Goal: Task Accomplishment & Management: Manage account settings

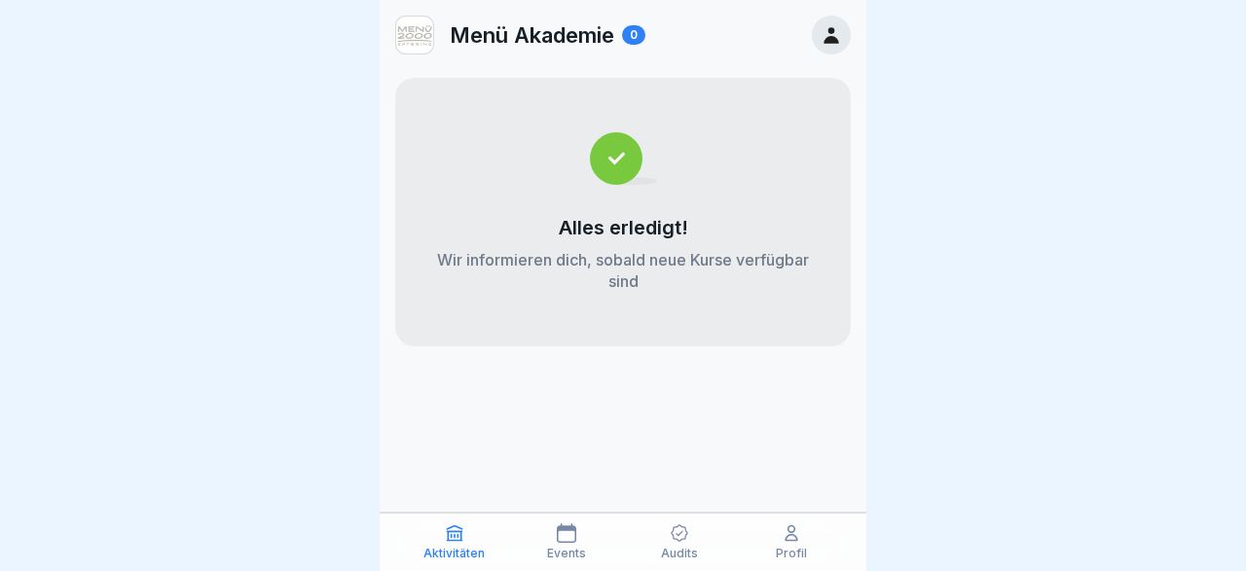
click at [630, 168] on img at bounding box center [623, 158] width 67 height 53
click at [834, 26] on icon at bounding box center [830, 34] width 21 height 21
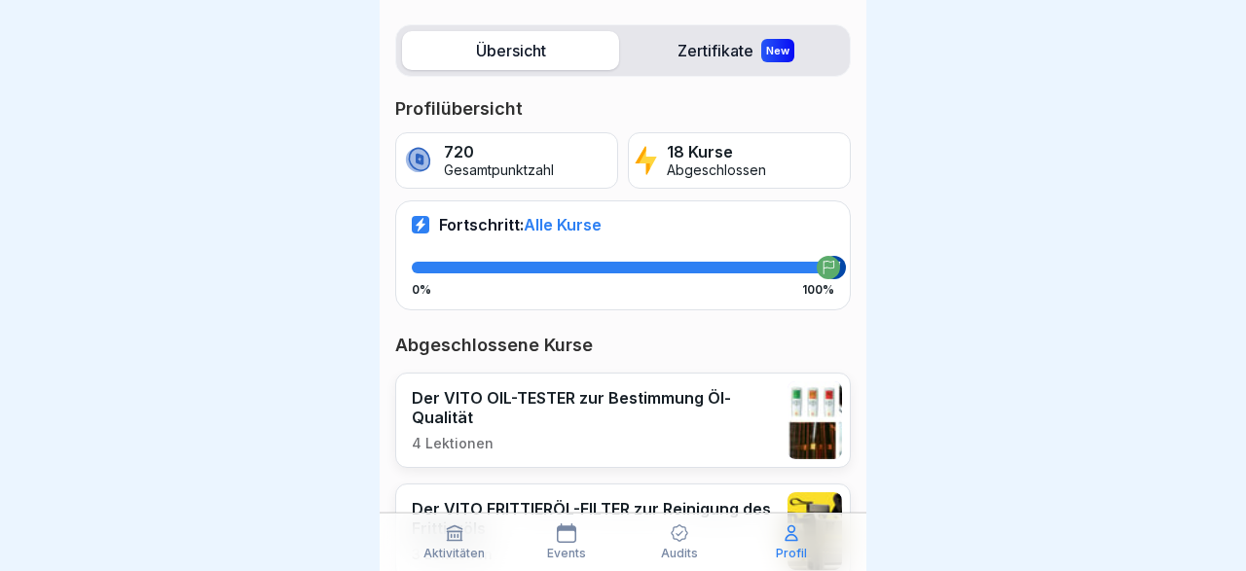
scroll to position [226, 0]
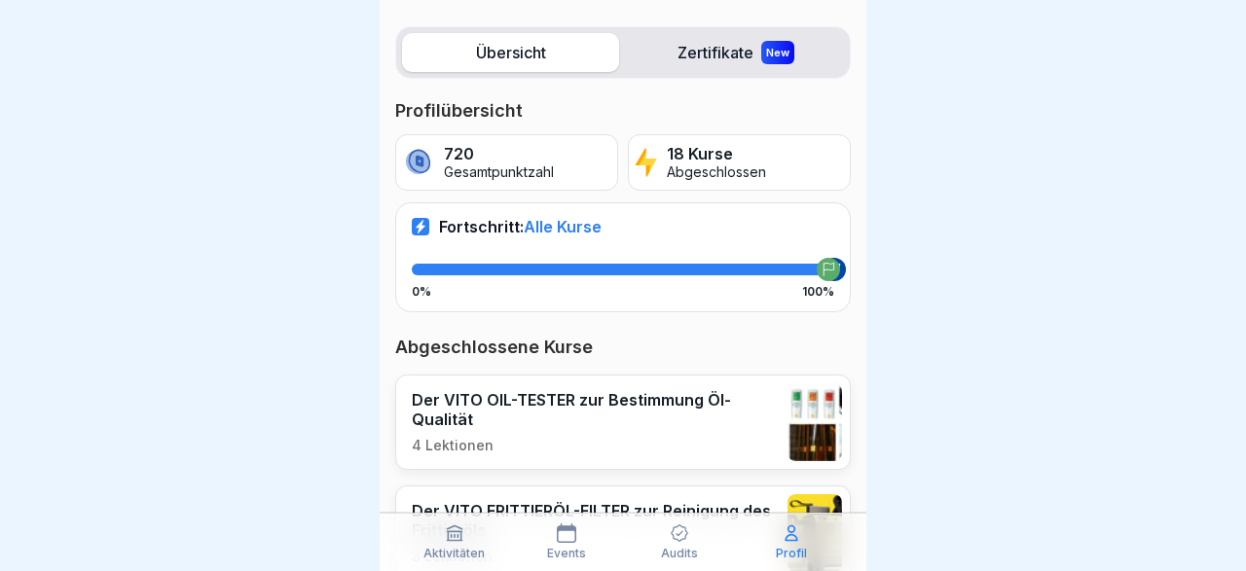
click at [723, 55] on label "Zertifikate New" at bounding box center [735, 52] width 217 height 39
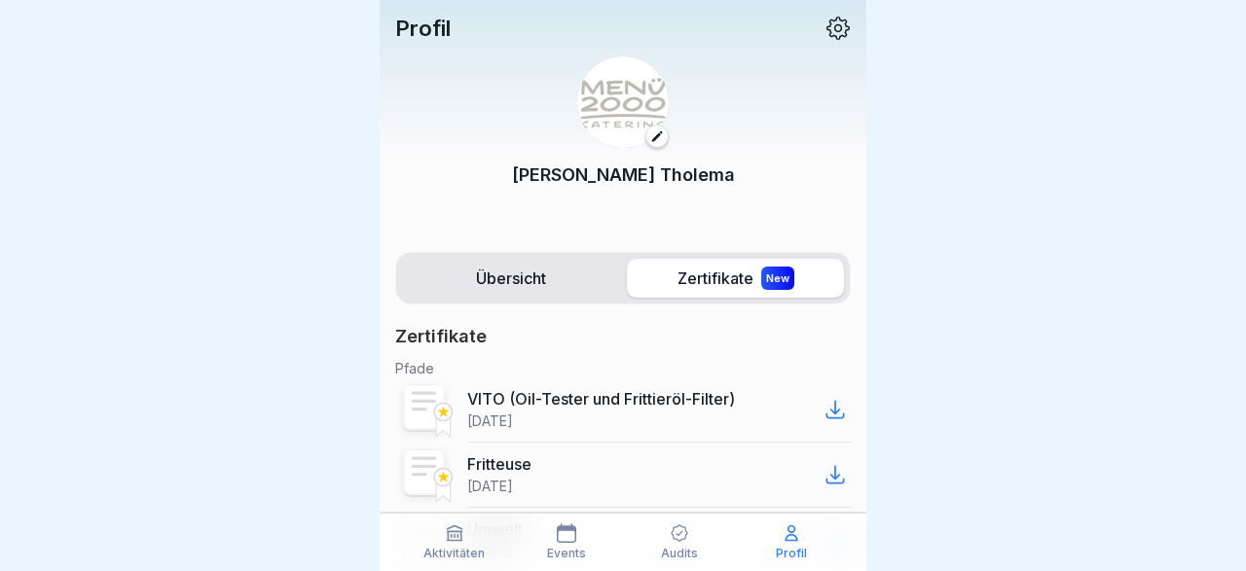
click at [503, 273] on label "Übersicht" at bounding box center [510, 278] width 217 height 39
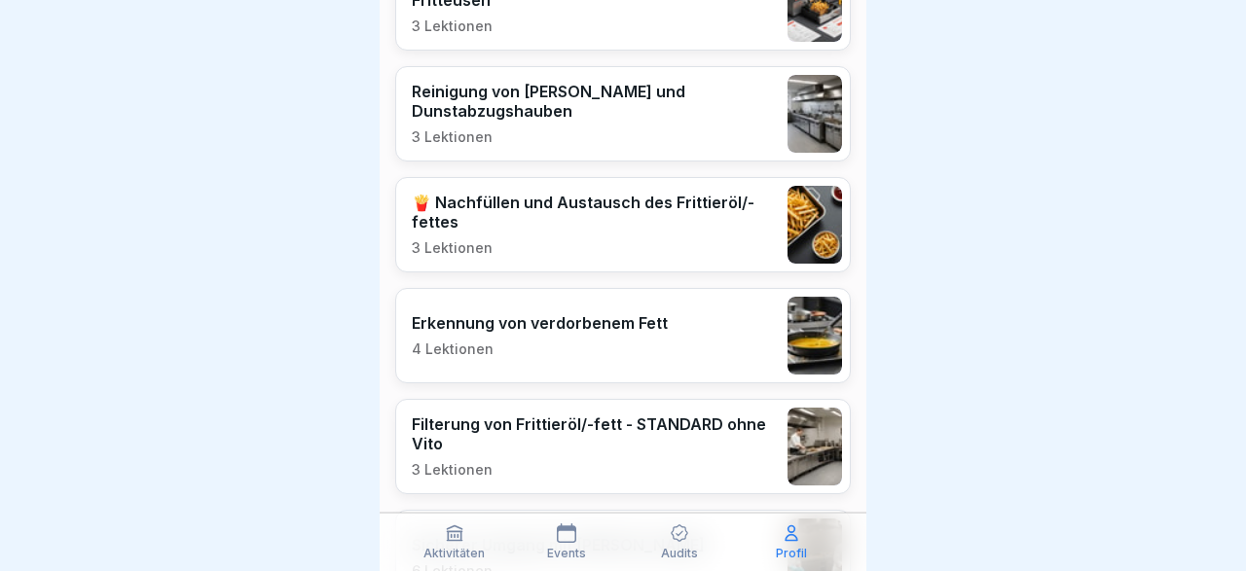
scroll to position [754, 0]
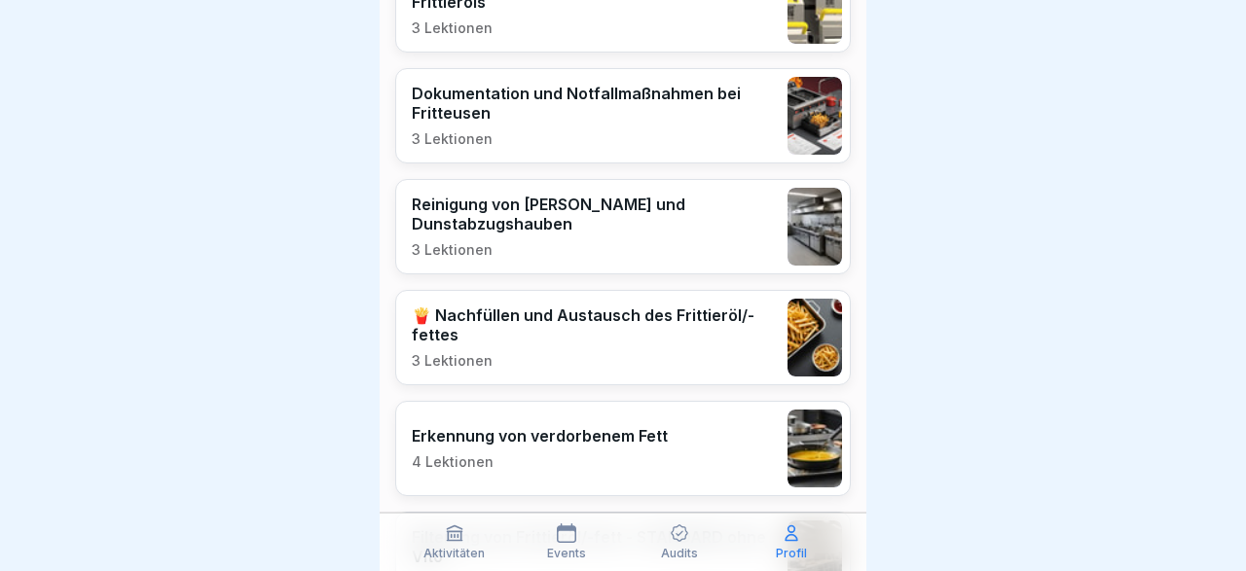
click at [456, 549] on p "Aktivitäten" at bounding box center [453, 554] width 61 height 14
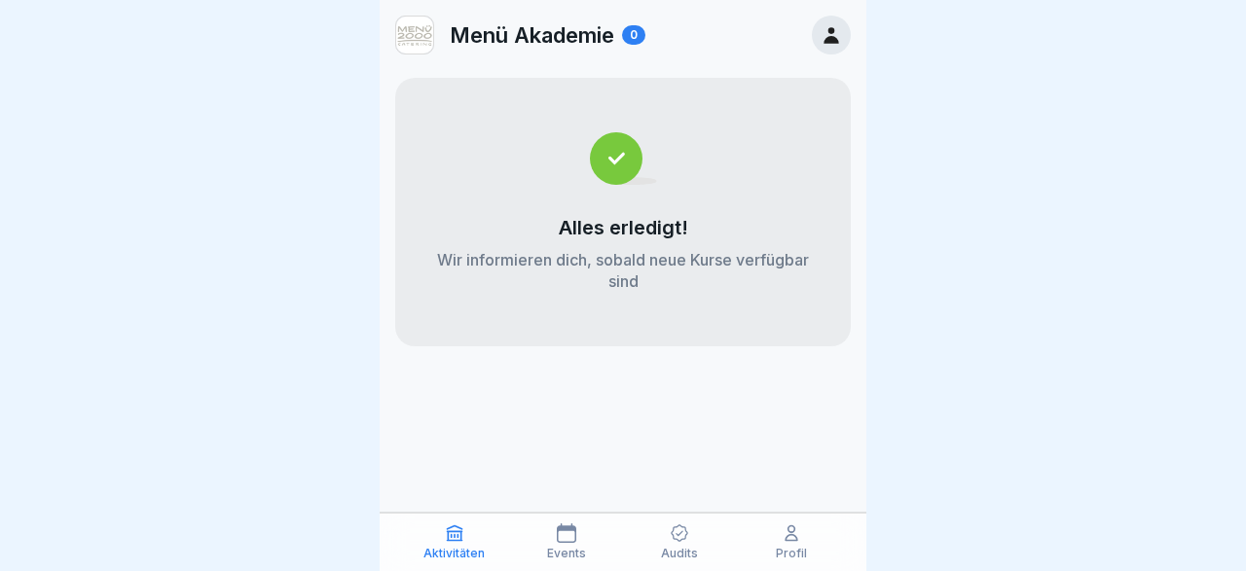
click at [573, 543] on icon at bounding box center [566, 533] width 19 height 19
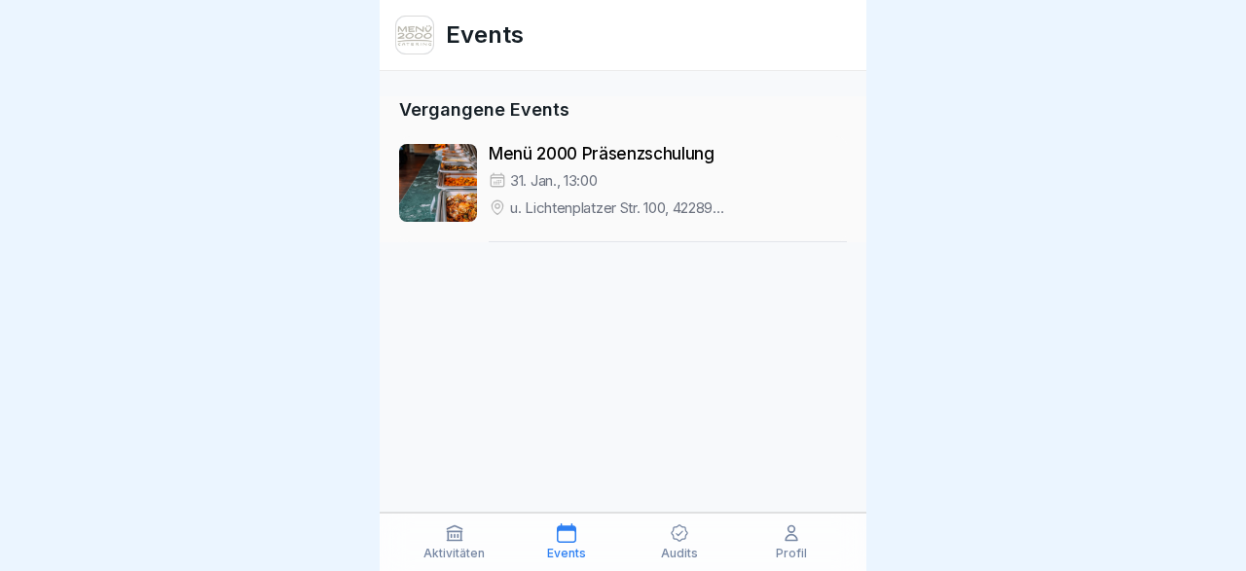
click at [688, 546] on div "Audits" at bounding box center [679, 542] width 103 height 37
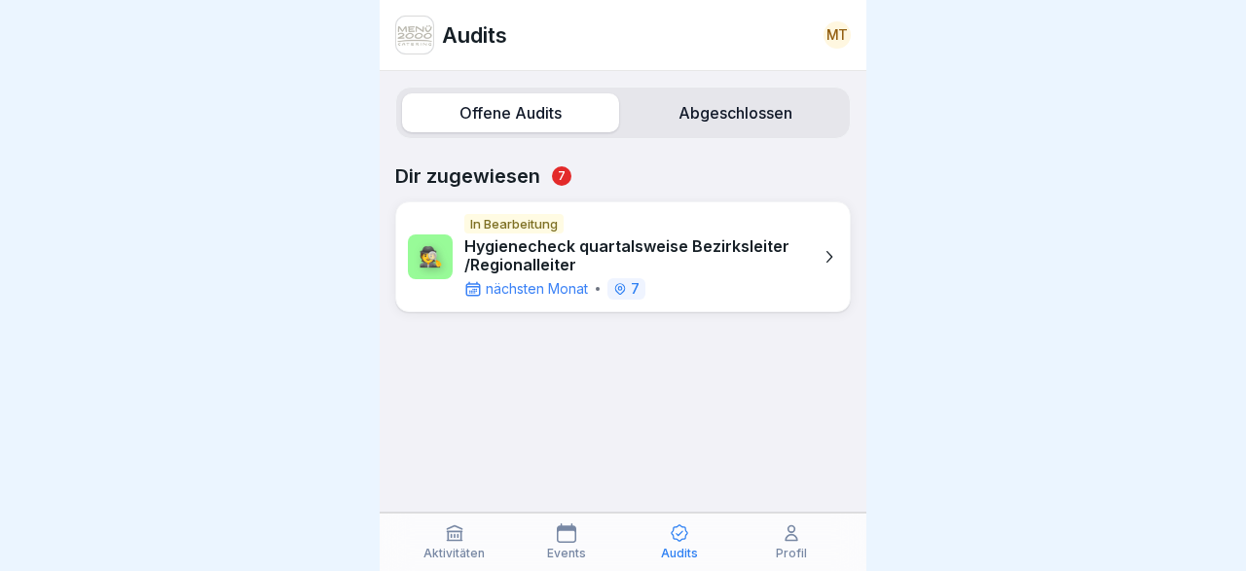
click at [783, 535] on icon at bounding box center [790, 533] width 19 height 19
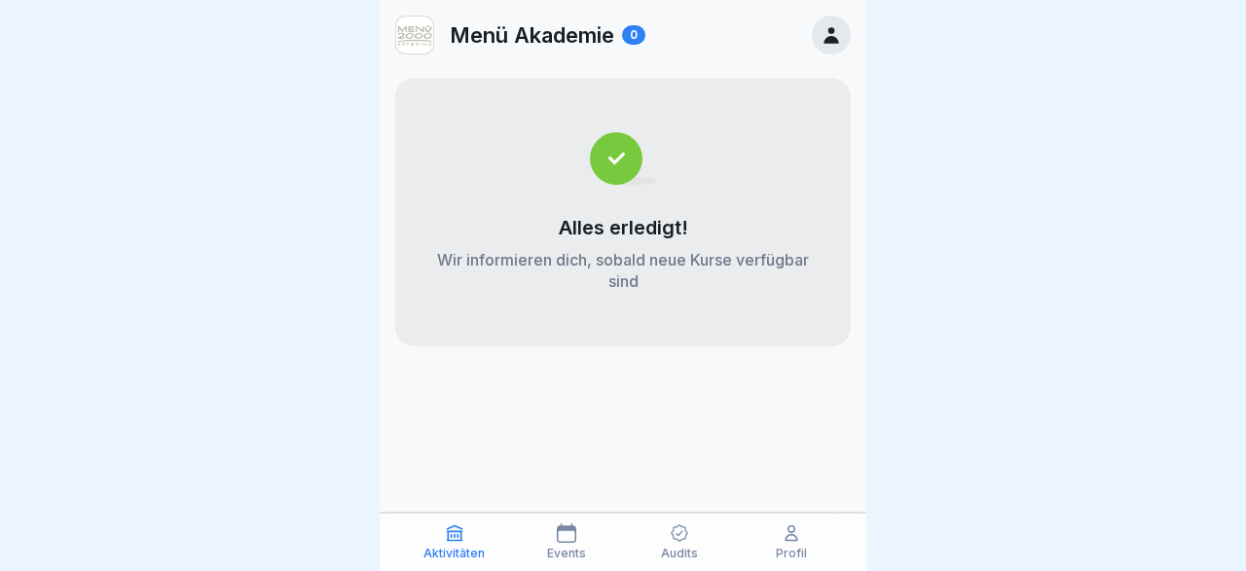
click at [520, 38] on p "Menü Akademie" at bounding box center [532, 34] width 164 height 25
click at [635, 36] on div "0" at bounding box center [633, 34] width 23 height 19
click at [824, 36] on icon at bounding box center [830, 34] width 21 height 21
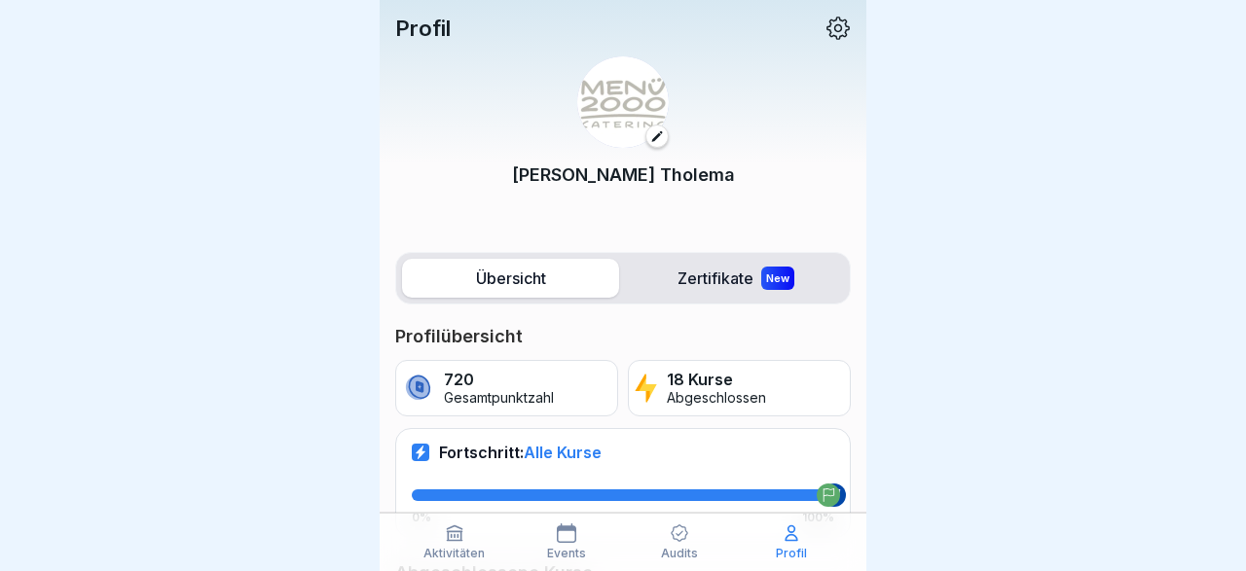
click at [842, 30] on icon at bounding box center [837, 28] width 23 height 23
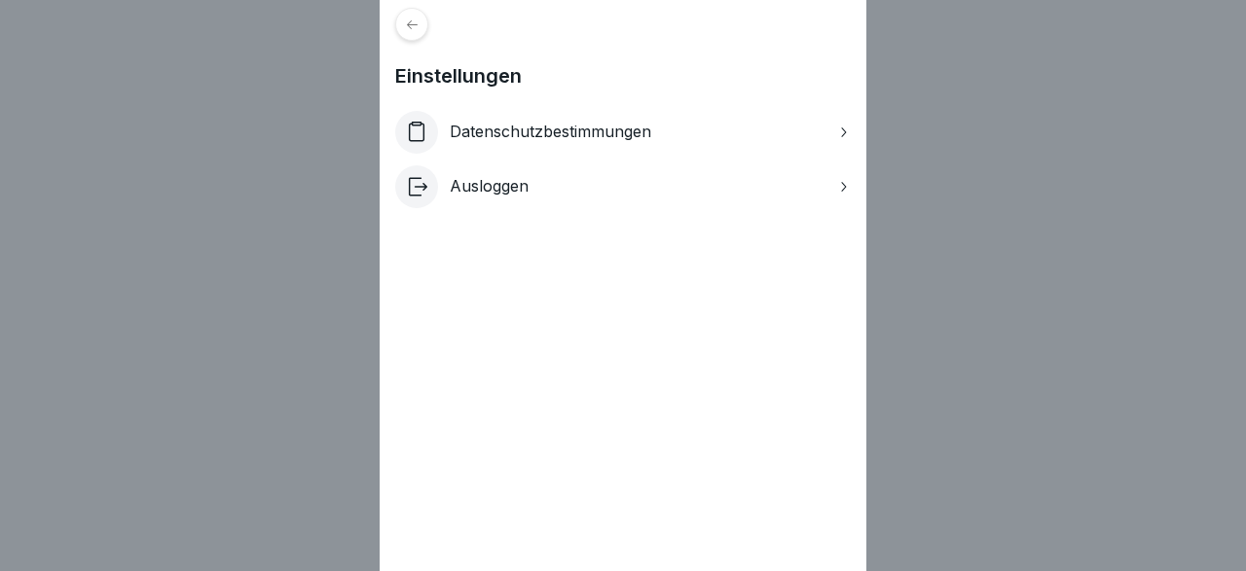
click at [992, 205] on div "Einstellungen Datenschutzbestimmungen Ausloggen" at bounding box center [623, 285] width 1246 height 571
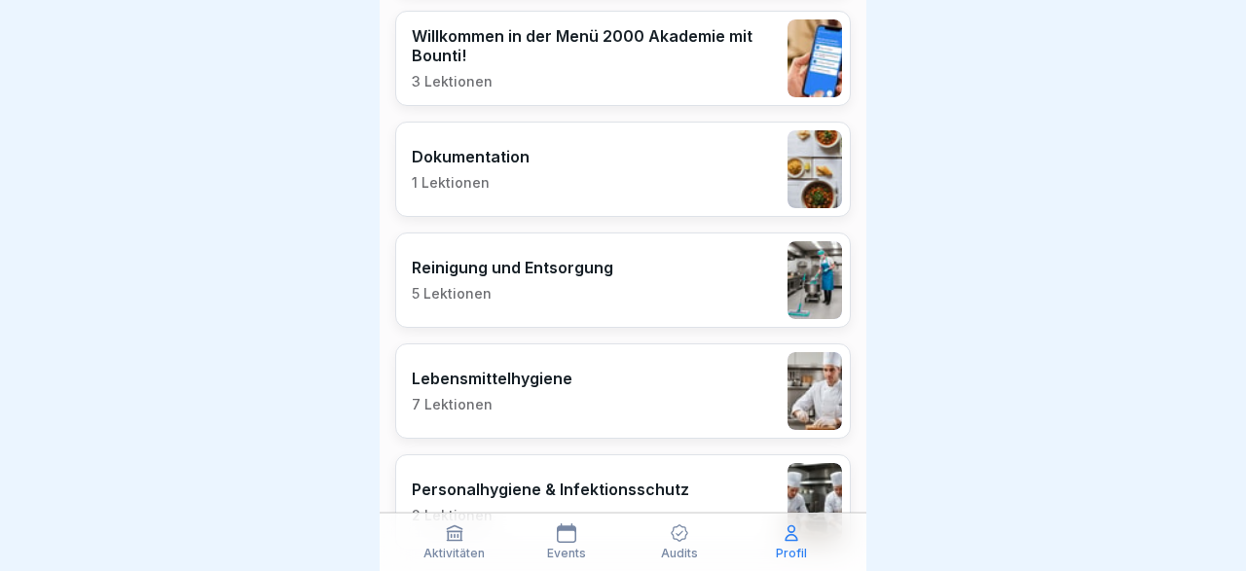
scroll to position [2109, 0]
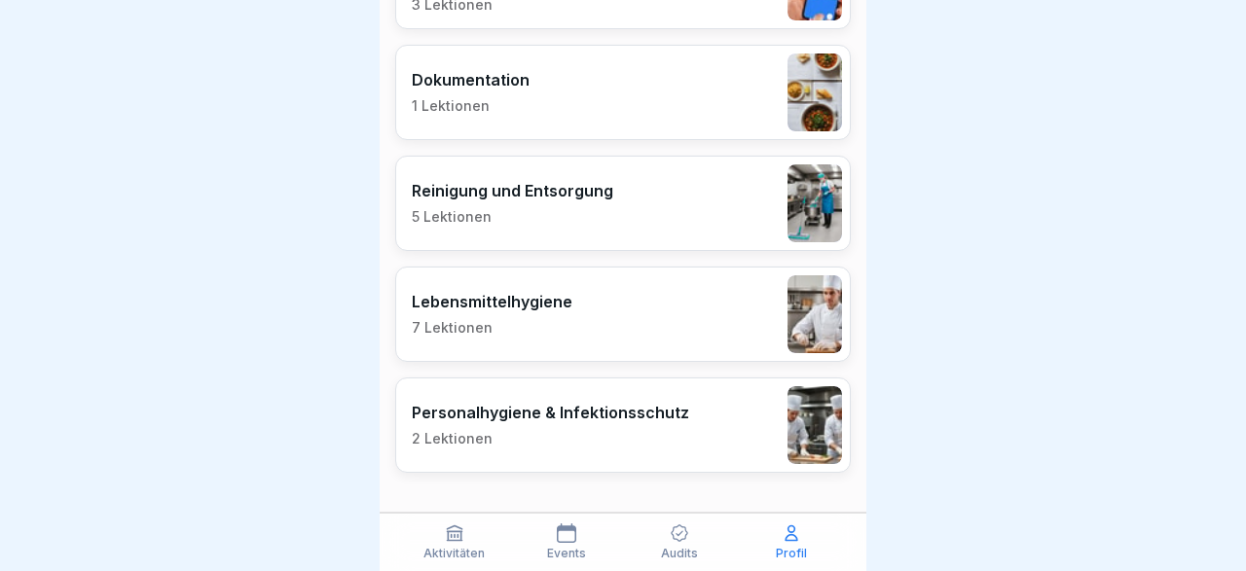
click at [454, 552] on p "Aktivitäten" at bounding box center [453, 554] width 61 height 14
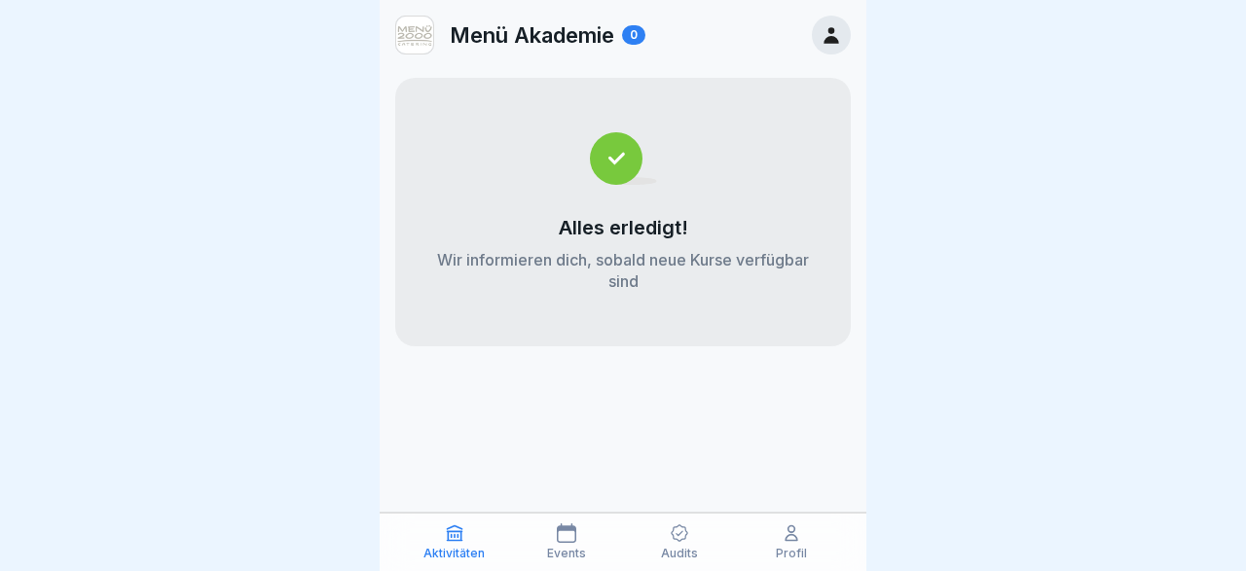
click at [798, 544] on div "Profil" at bounding box center [792, 542] width 103 height 37
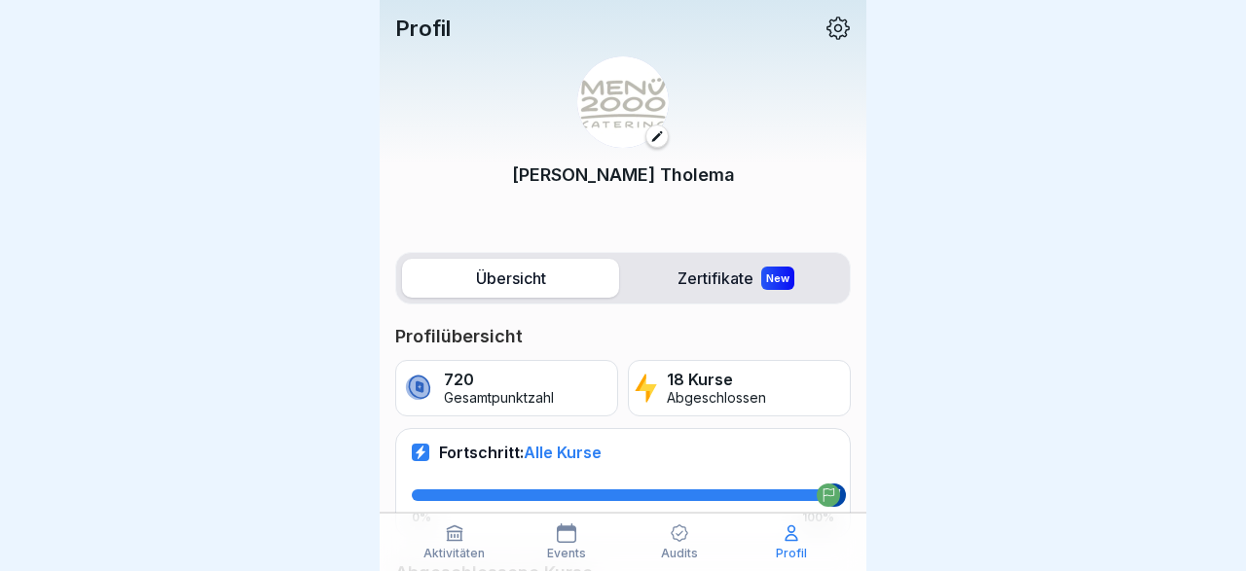
click at [466, 87] on div "Marco Tholema" at bounding box center [622, 134] width 455 height 186
click at [716, 279] on label "Zertifikate New" at bounding box center [735, 278] width 217 height 39
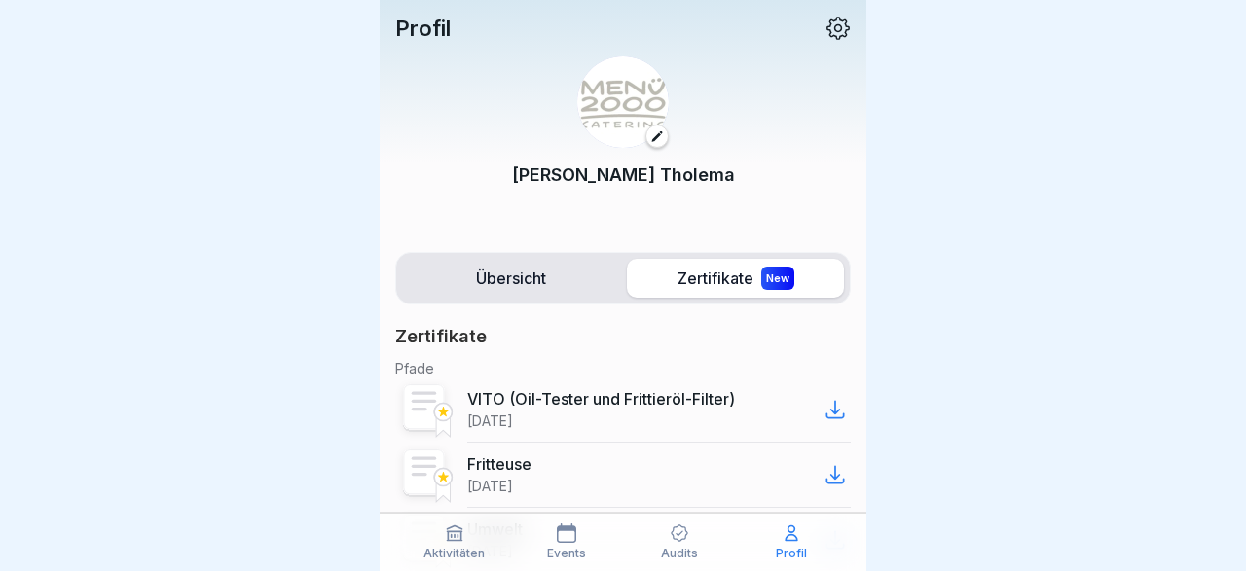
click at [835, 411] on icon at bounding box center [834, 410] width 17 height 17
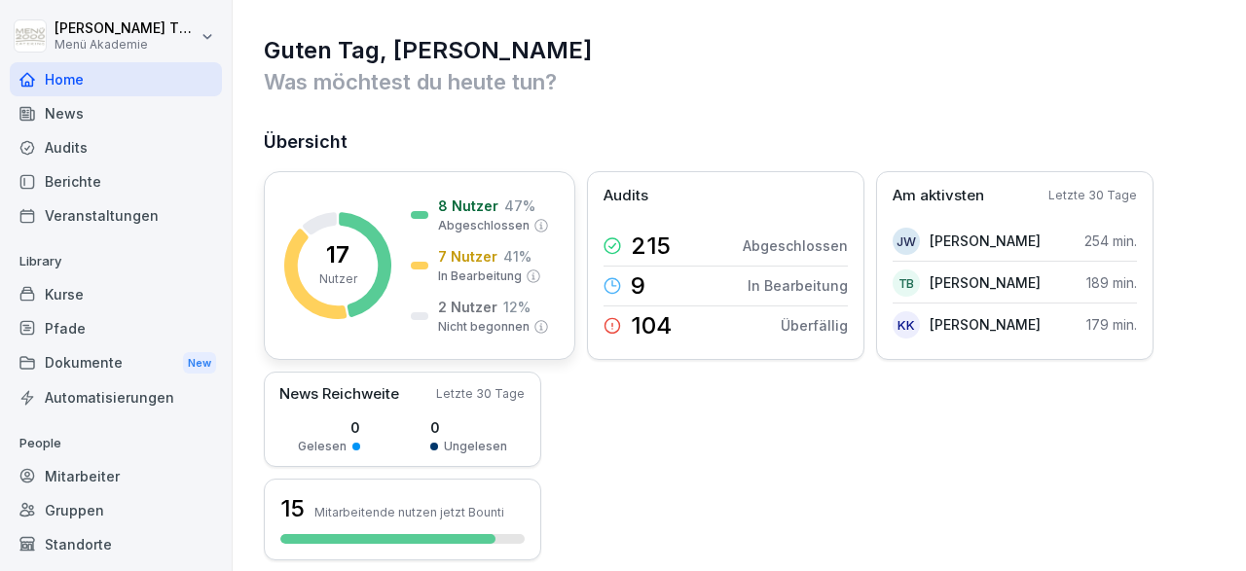
click at [456, 310] on p "2 Nutzer" at bounding box center [467, 307] width 59 height 20
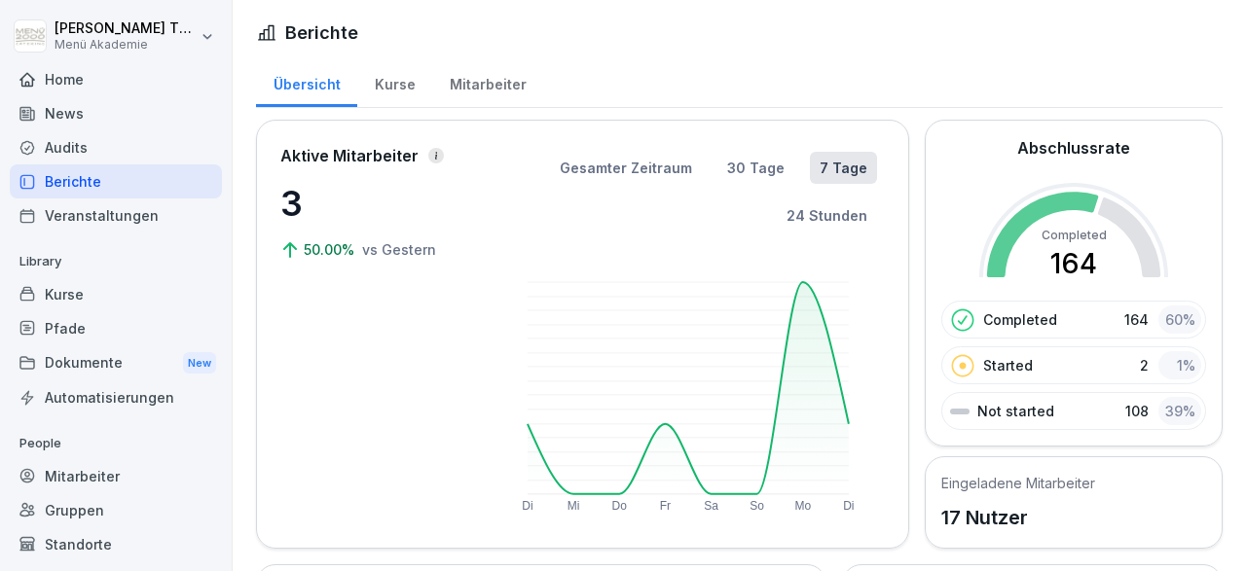
click at [482, 85] on div "Mitarbeiter" at bounding box center [487, 82] width 111 height 50
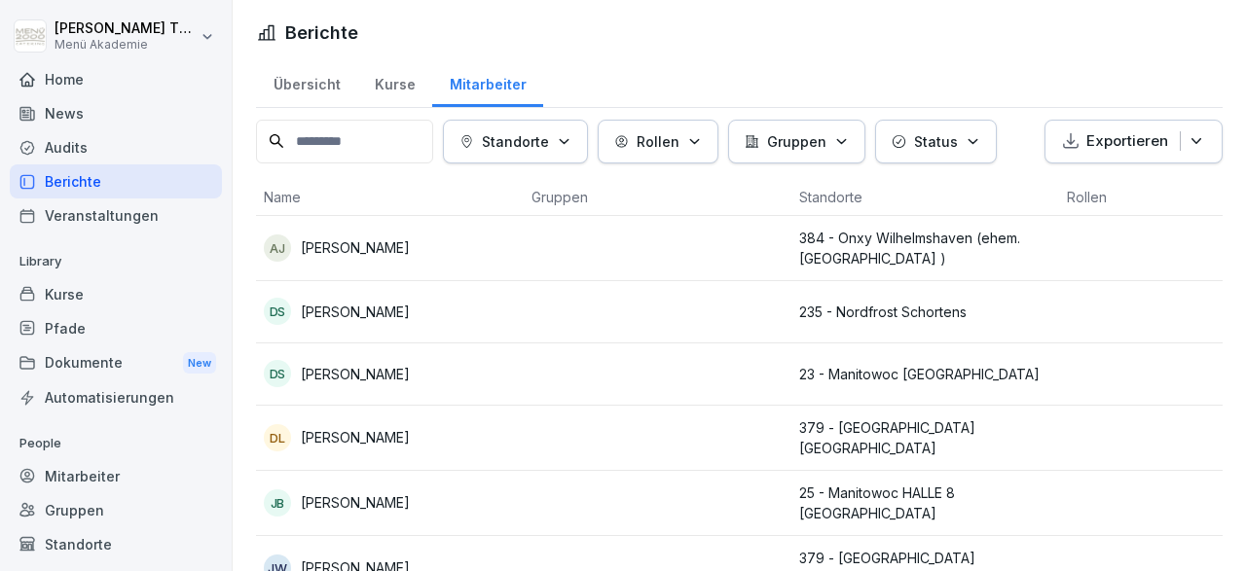
click at [386, 83] on div "Kurse" at bounding box center [394, 82] width 75 height 50
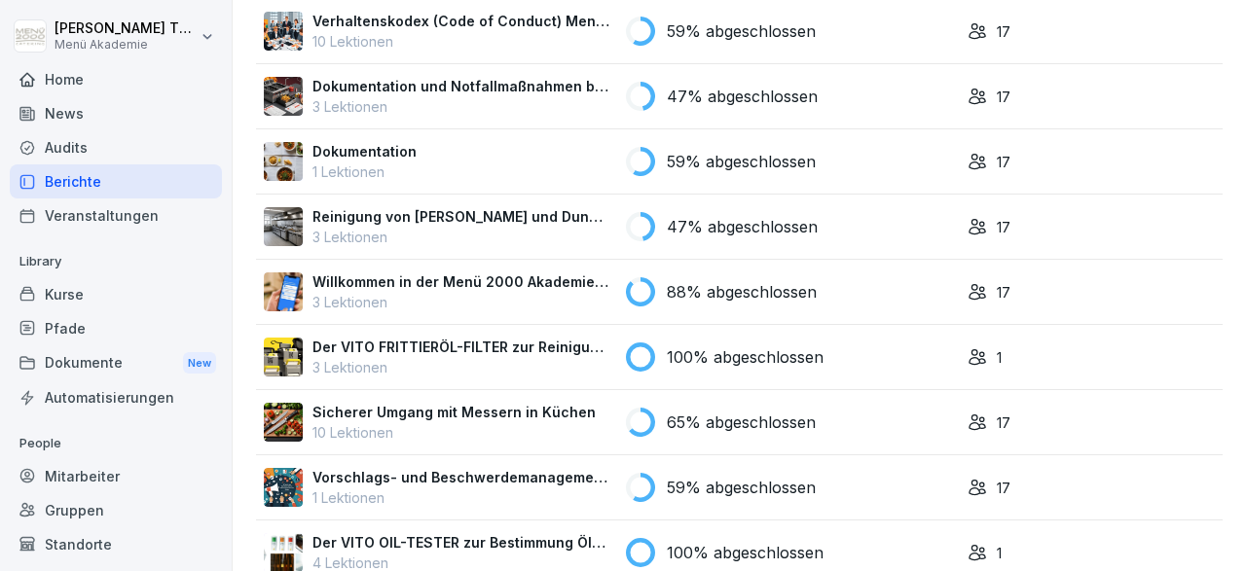
scroll to position [790, 0]
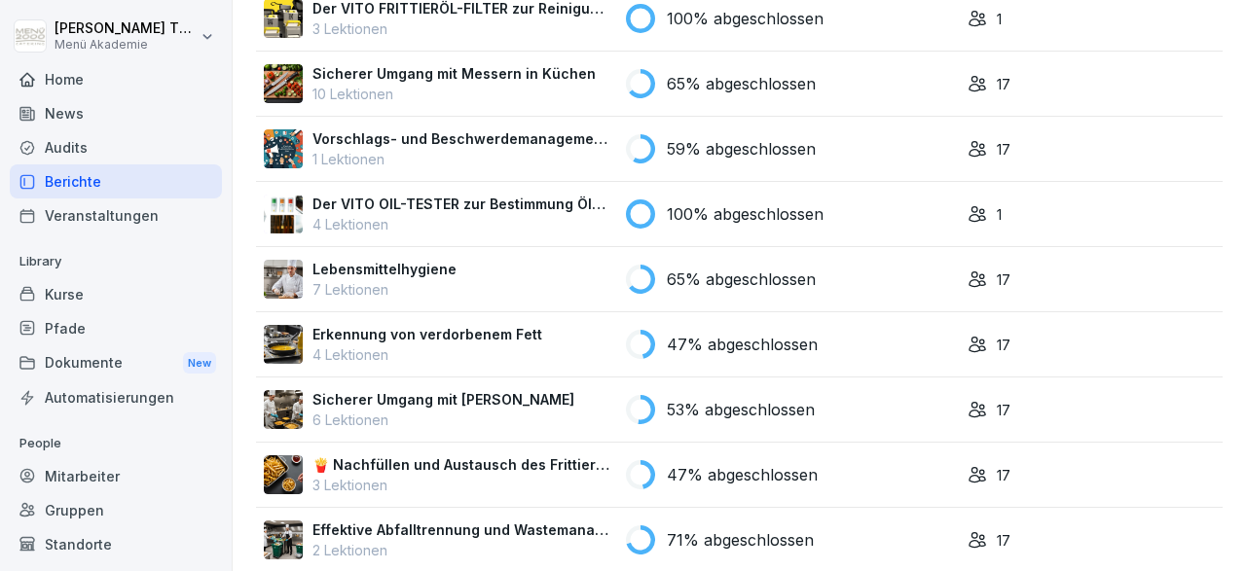
click at [973, 212] on icon at bounding box center [976, 213] width 19 height 19
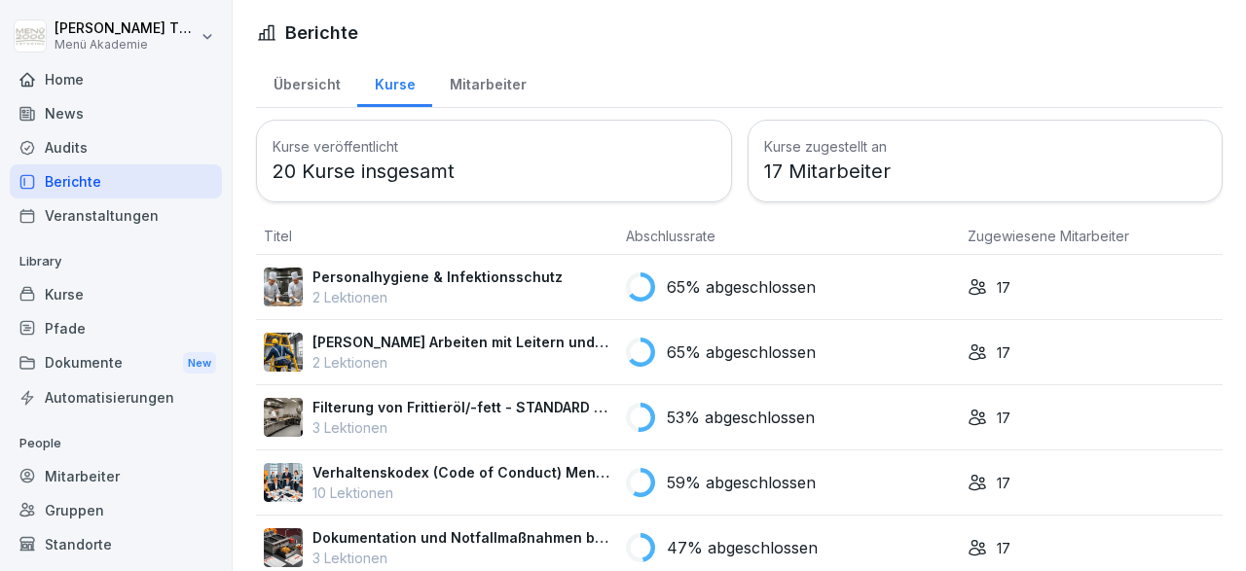
click at [146, 479] on div "Mitarbeiter" at bounding box center [116, 476] width 212 height 34
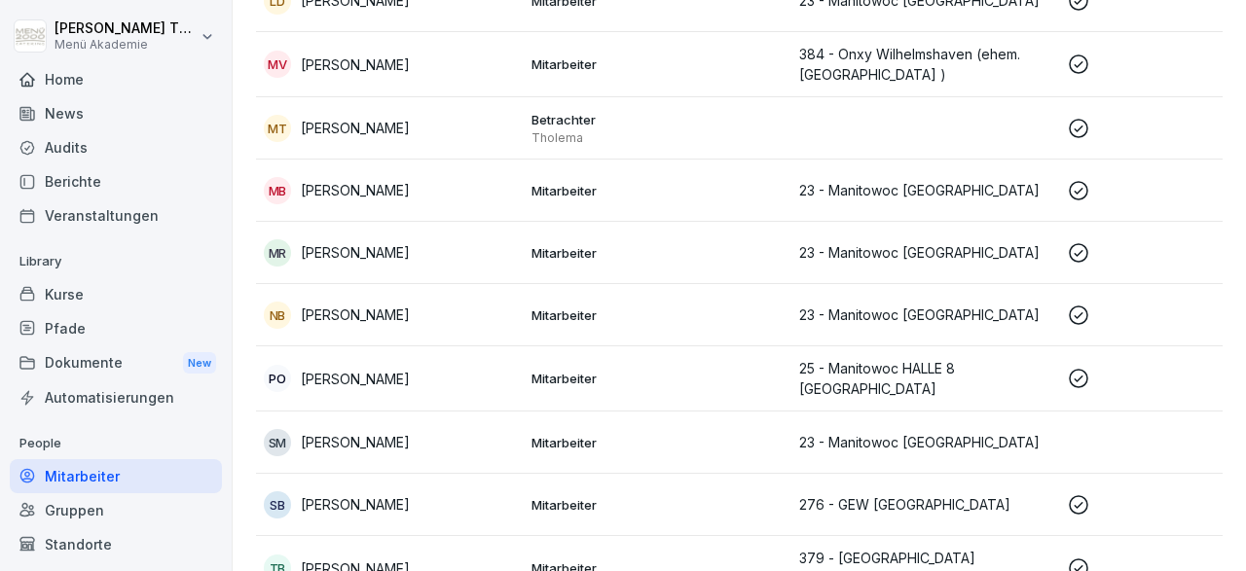
scroll to position [726, 0]
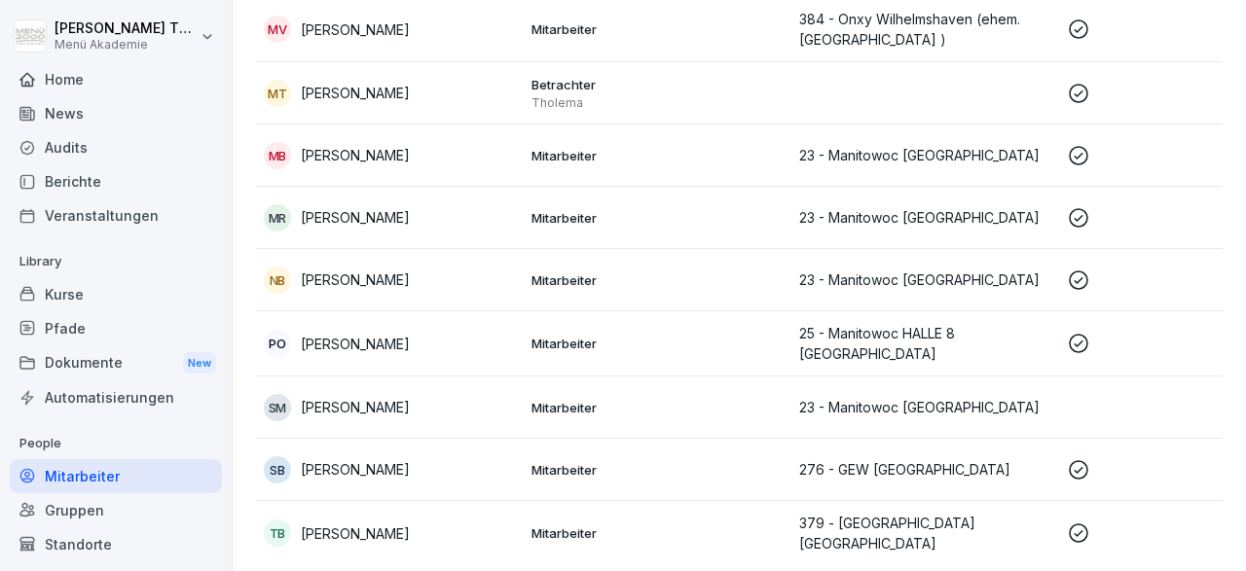
click at [365, 463] on p "[PERSON_NAME]" at bounding box center [355, 469] width 109 height 20
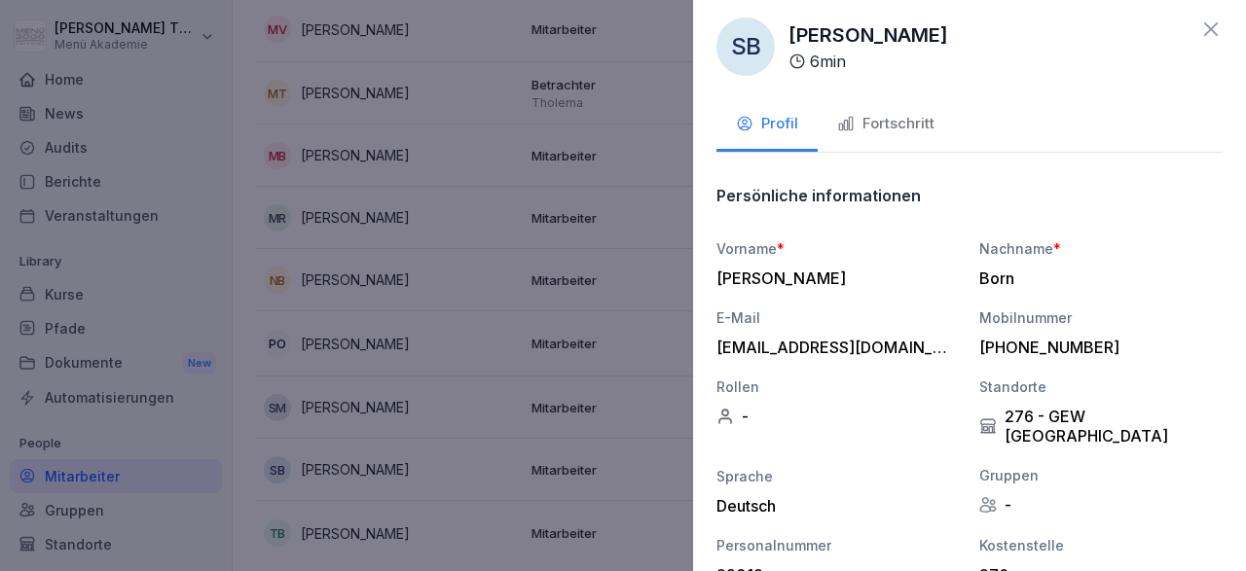
scroll to position [0, 0]
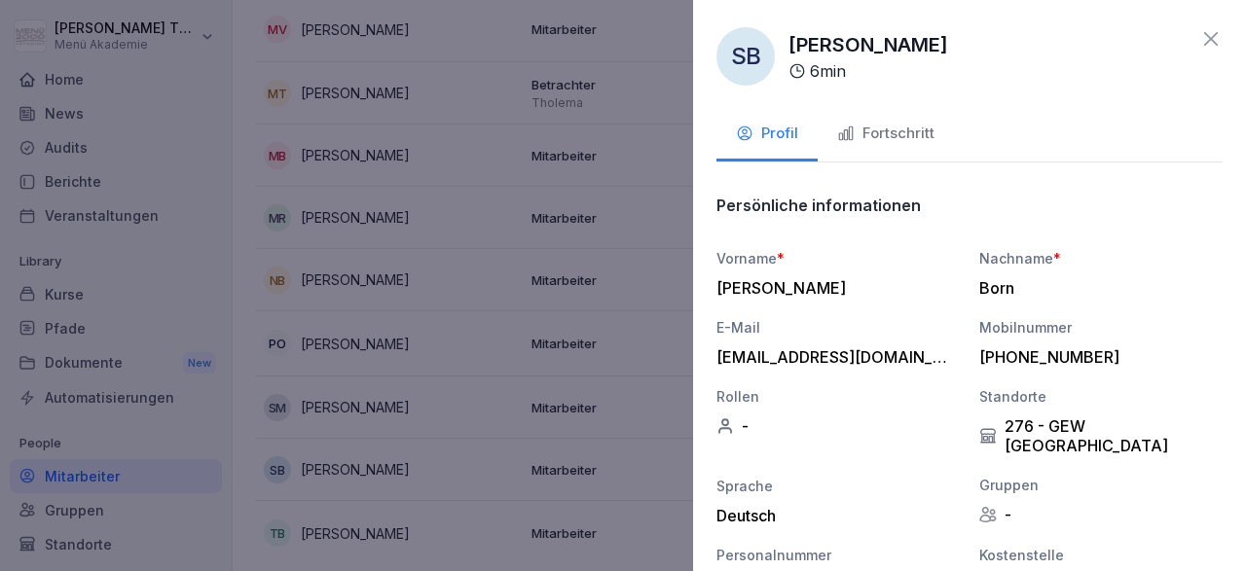
click at [380, 435] on div at bounding box center [623, 285] width 1246 height 571
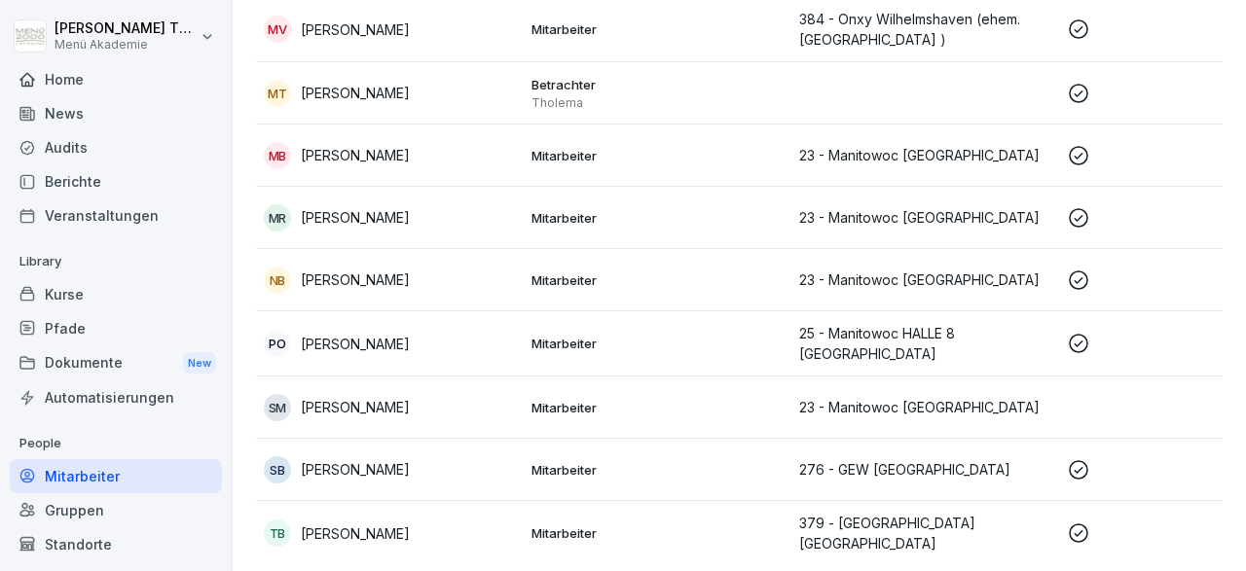
scroll to position [726, 0]
click at [372, 398] on p "Shukrie Mustafa" at bounding box center [355, 407] width 109 height 20
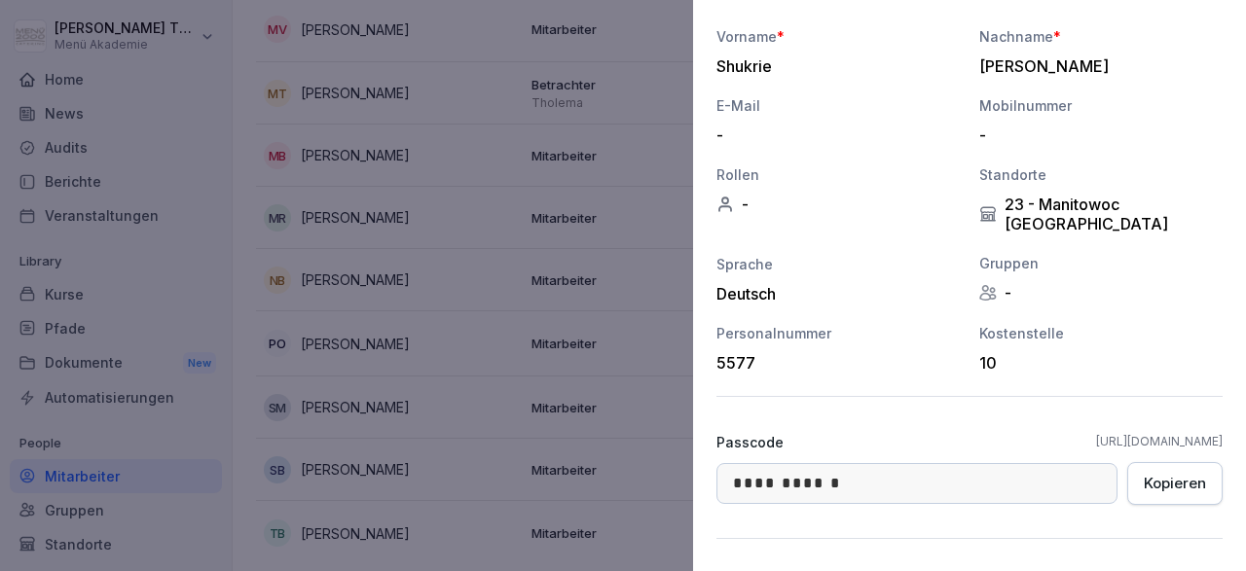
scroll to position [302, 0]
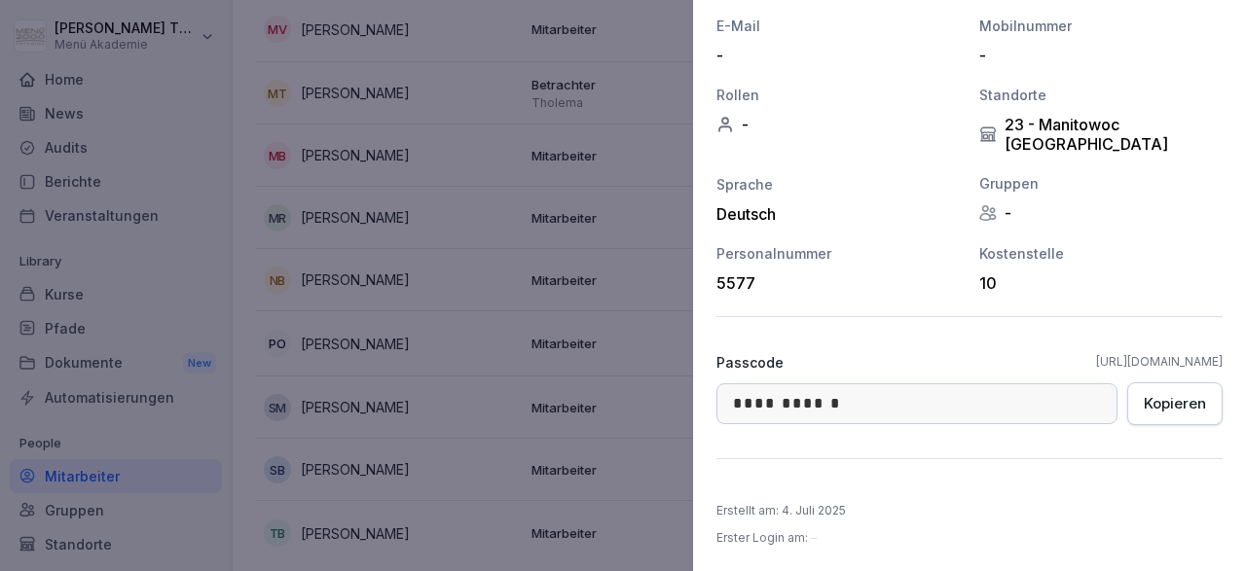
click at [1096, 361] on link "https://app.bounti.co/login/menue_akademie" at bounding box center [1159, 362] width 127 height 18
click at [489, 436] on div at bounding box center [623, 285] width 1246 height 571
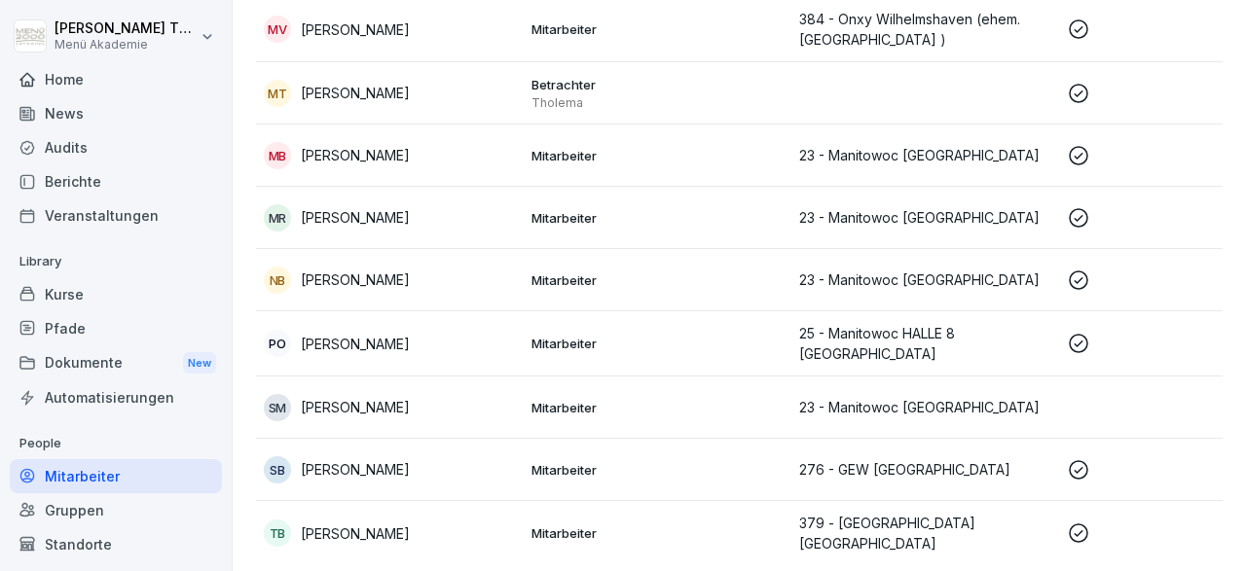
scroll to position [726, 0]
click at [363, 334] on p "Petra Opitz" at bounding box center [355, 344] width 109 height 20
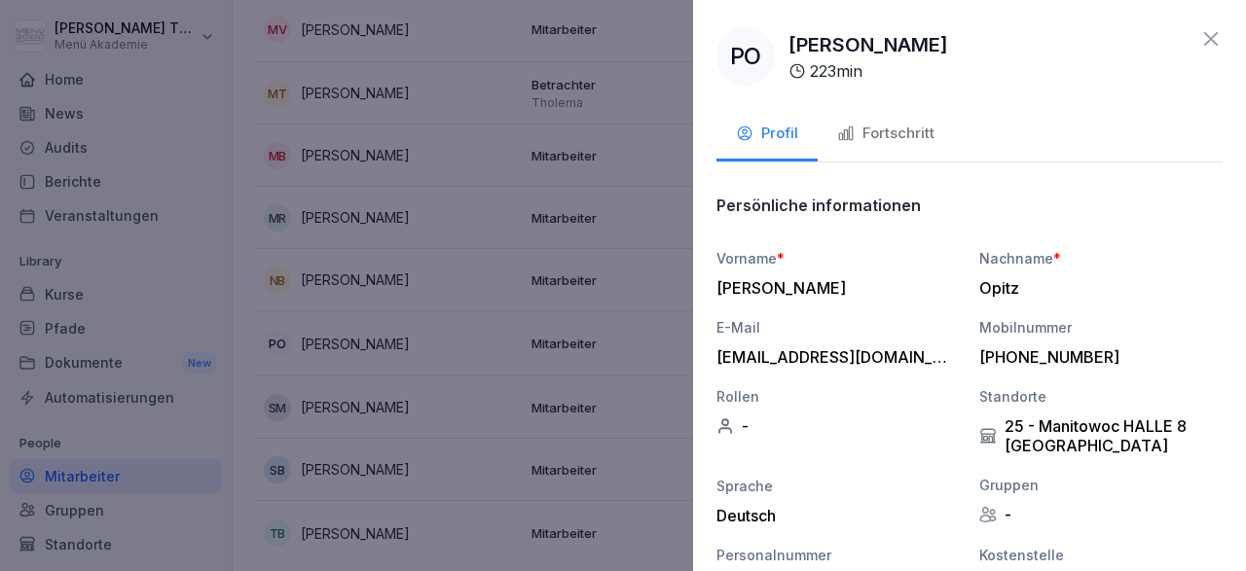
click at [410, 440] on div at bounding box center [623, 285] width 1246 height 571
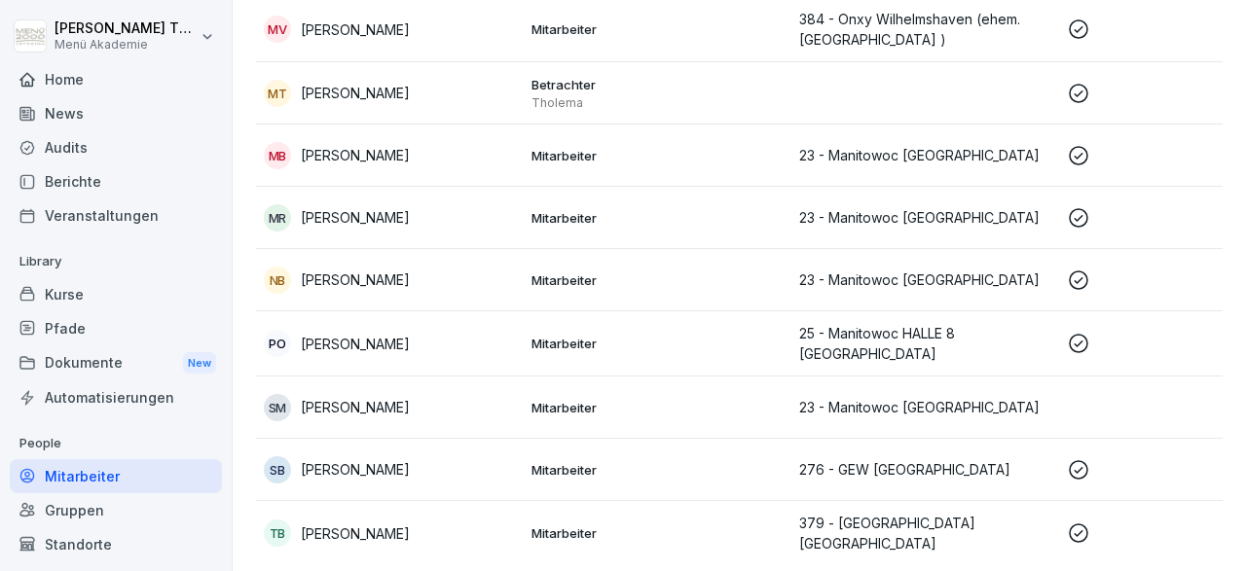
click at [342, 456] on div "SB Susan Born" at bounding box center [390, 469] width 252 height 27
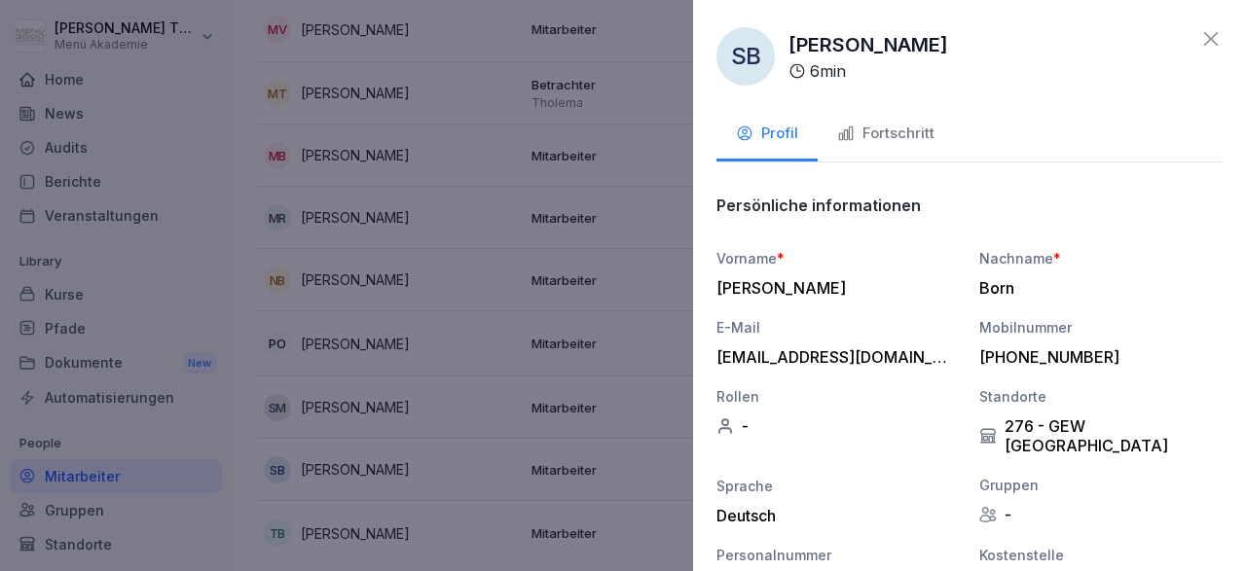
click at [898, 135] on div "Fortschritt" at bounding box center [885, 134] width 97 height 22
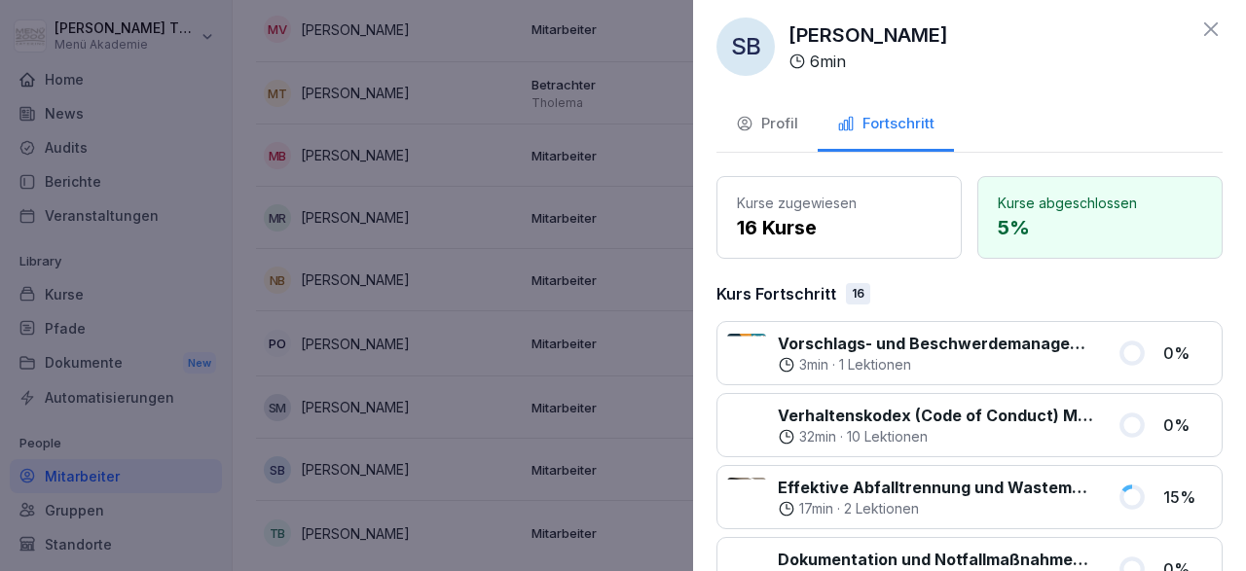
scroll to position [0, 0]
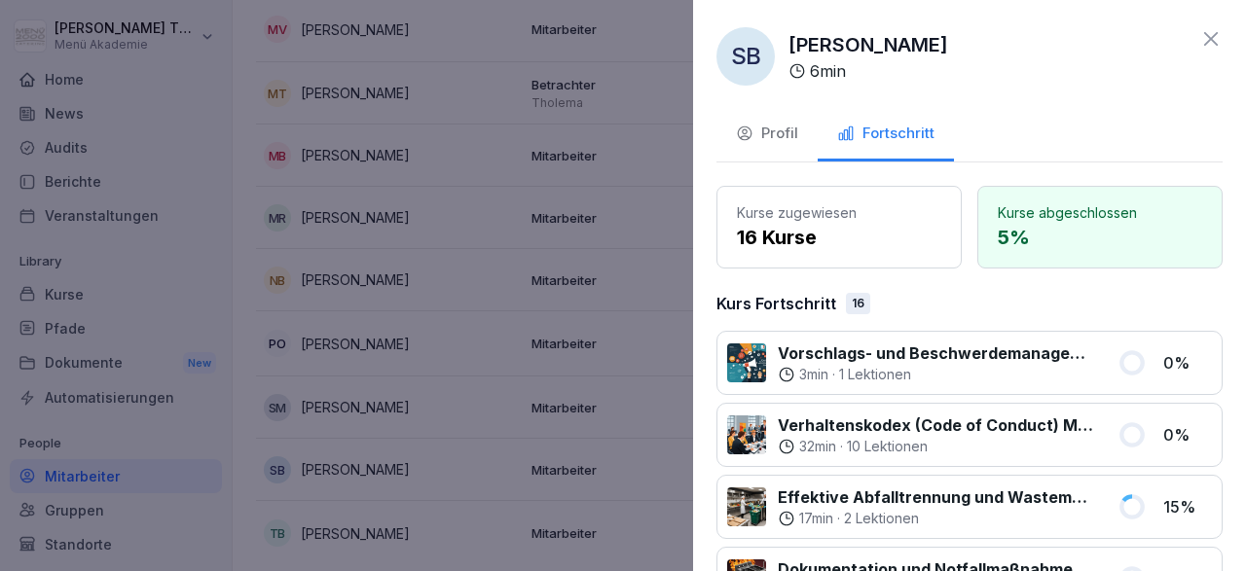
click at [674, 297] on div at bounding box center [623, 285] width 1246 height 571
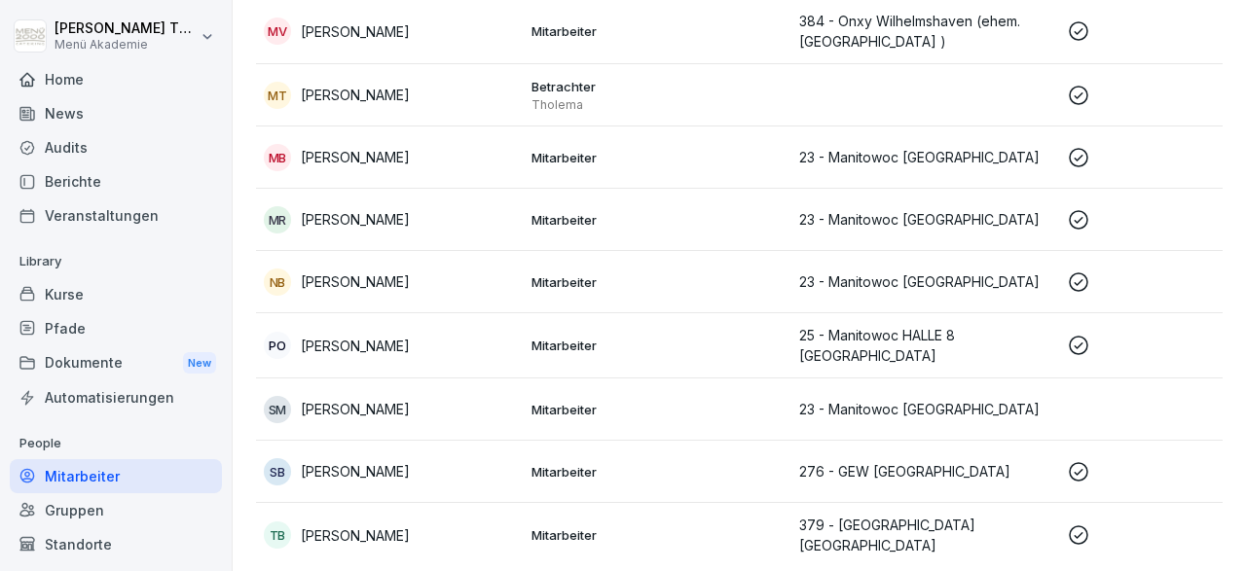
scroll to position [726, 0]
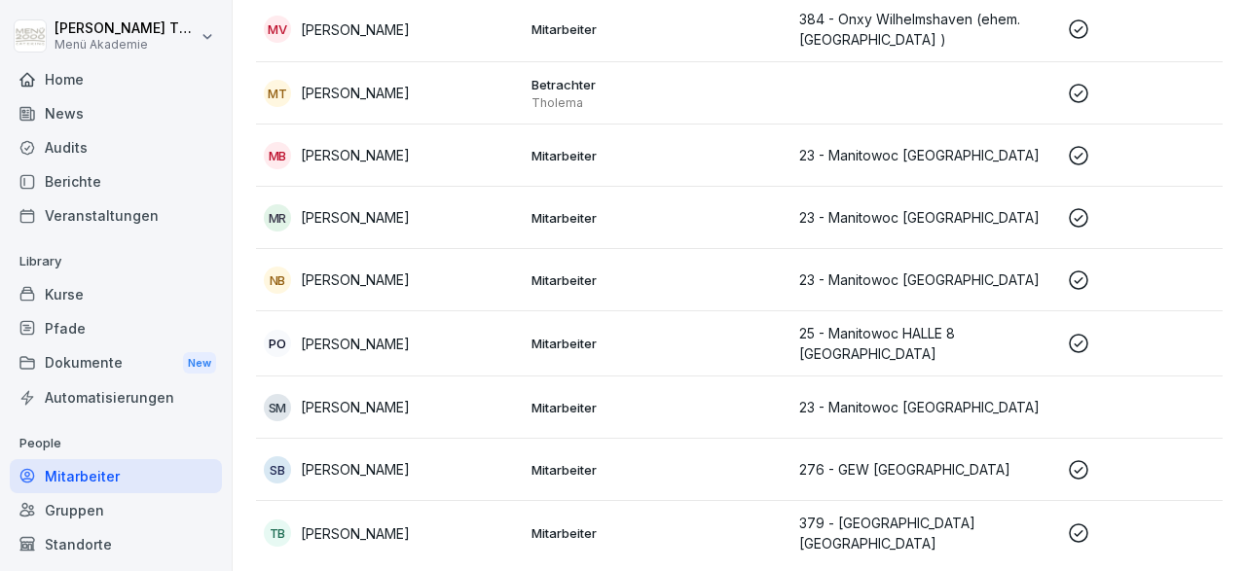
click at [375, 271] on p "Nancy Brinkmann" at bounding box center [355, 280] width 109 height 20
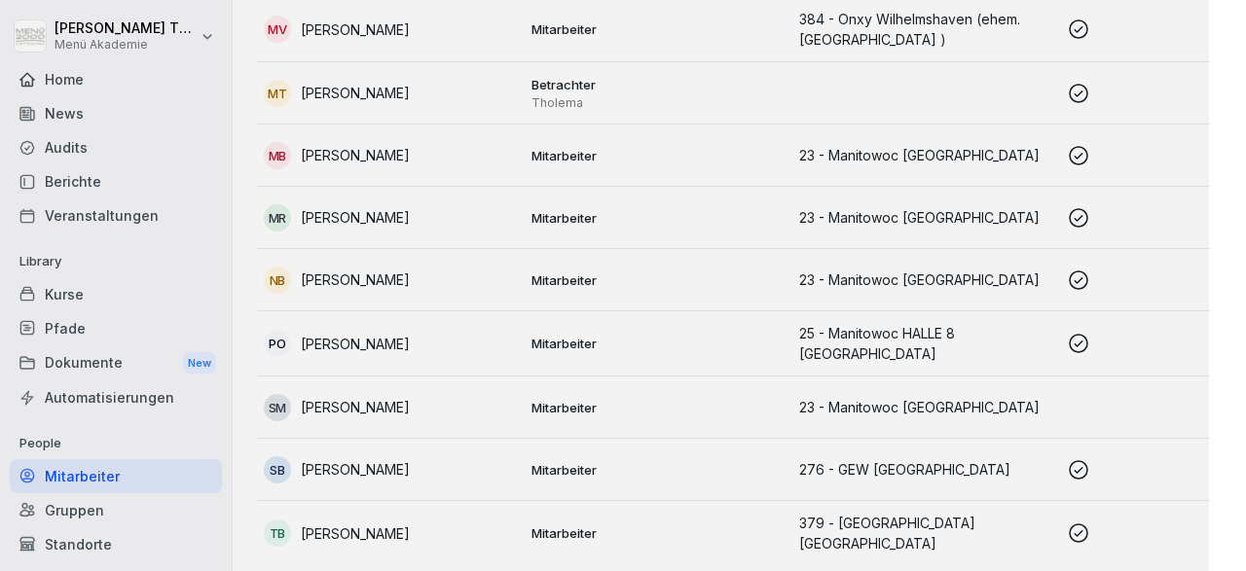
click at [375, 271] on div at bounding box center [623, 285] width 1246 height 571
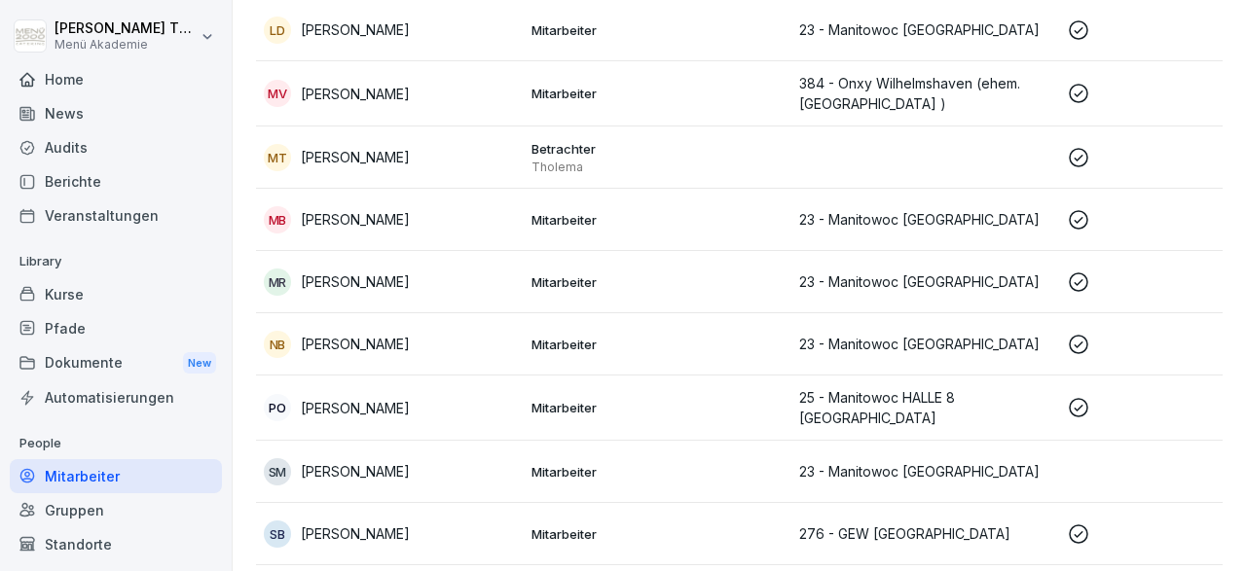
scroll to position [613, 0]
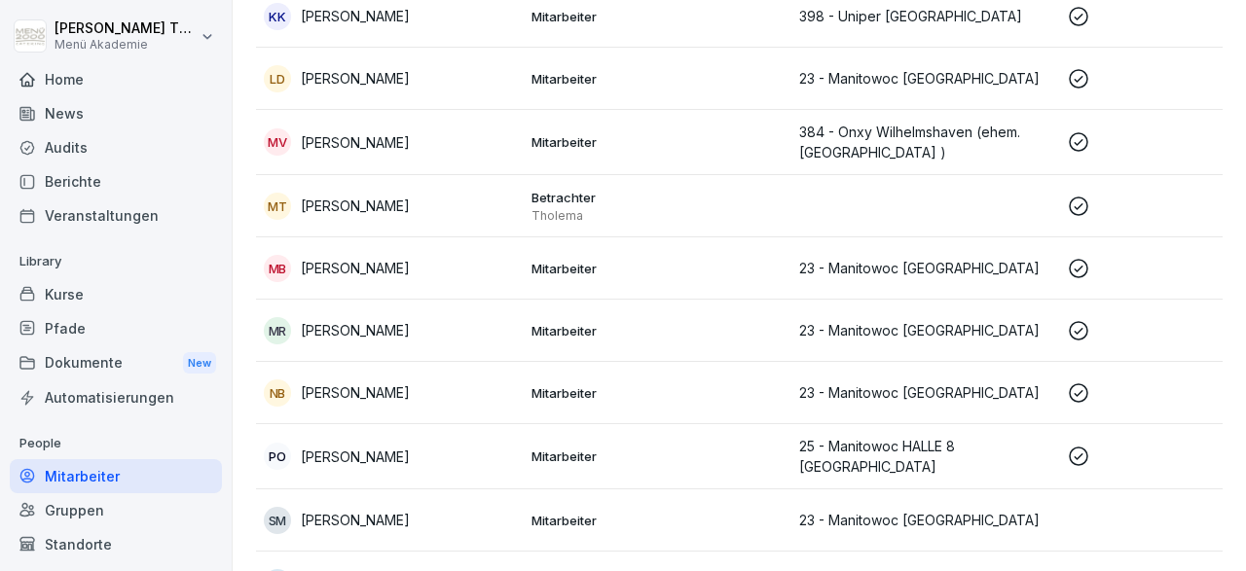
click at [361, 132] on p "Mandy Verzagt" at bounding box center [355, 142] width 109 height 20
click at [361, 128] on div at bounding box center [623, 285] width 1246 height 571
click at [835, 131] on p "384 - Onxy Wilhelmshaven (ehem. Engie )" at bounding box center [925, 142] width 252 height 41
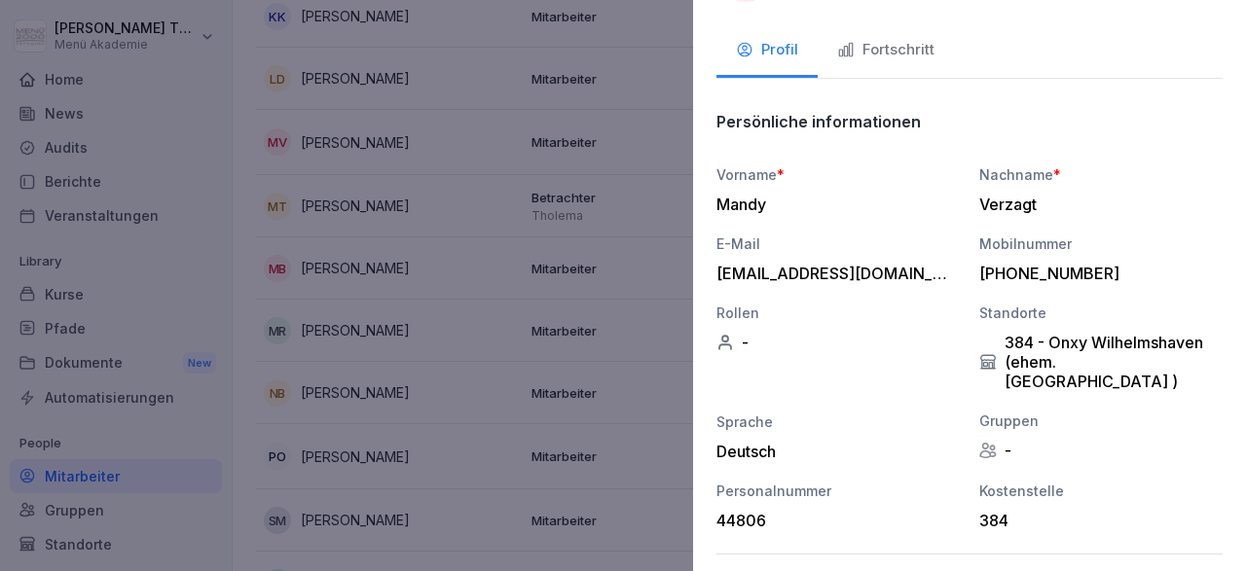
scroll to position [0, 0]
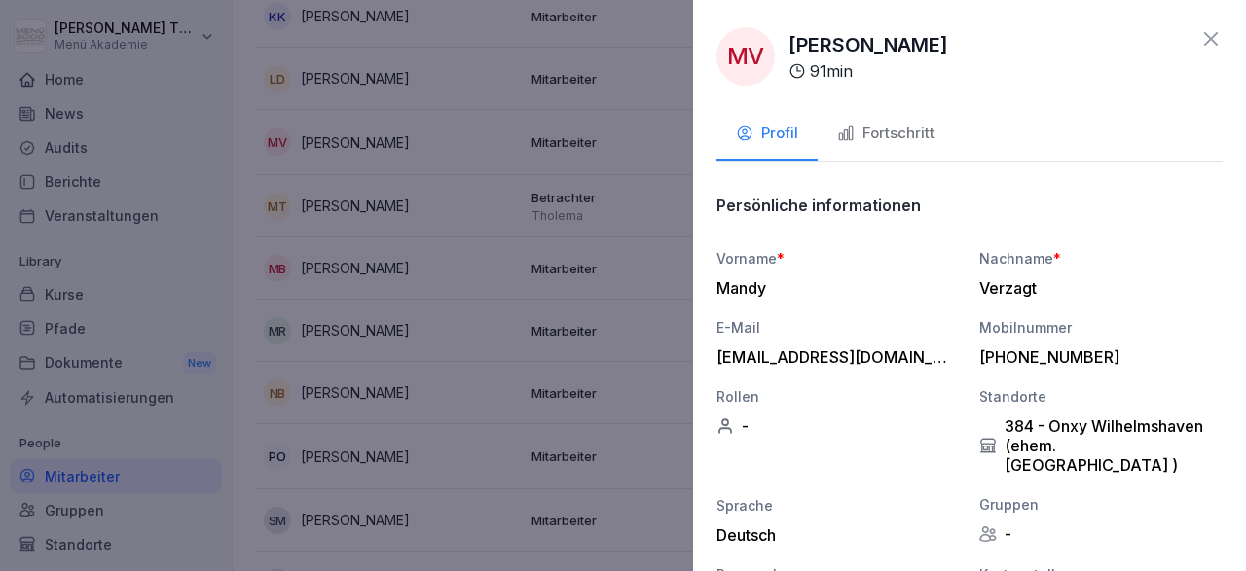
click at [859, 134] on div "Fortschritt" at bounding box center [885, 134] width 97 height 22
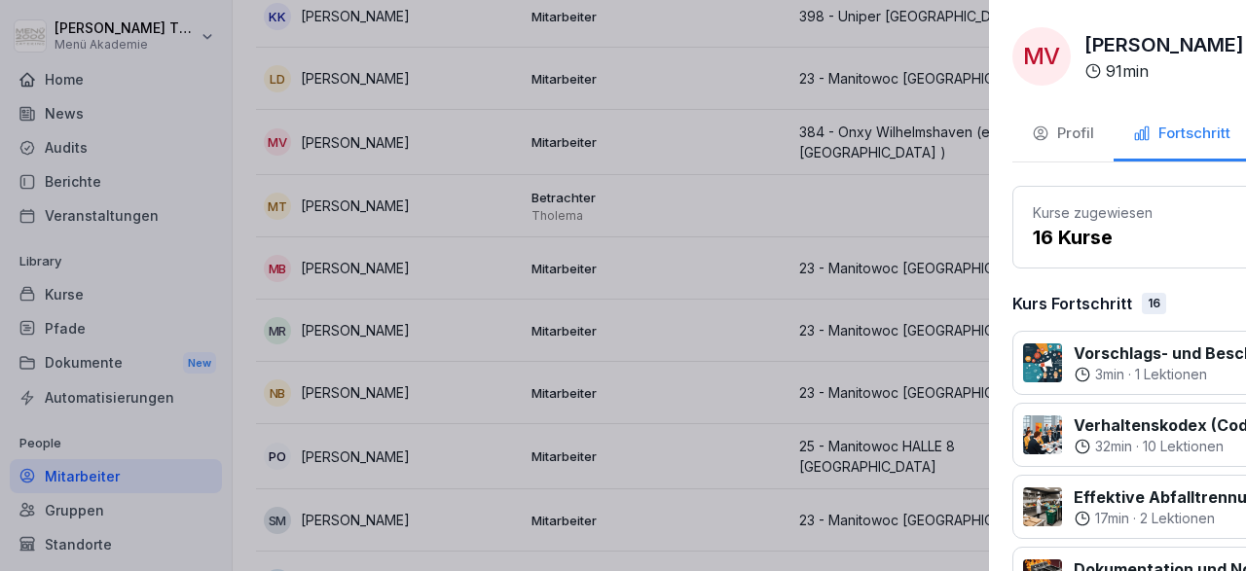
click at [651, 245] on div at bounding box center [623, 285] width 1246 height 571
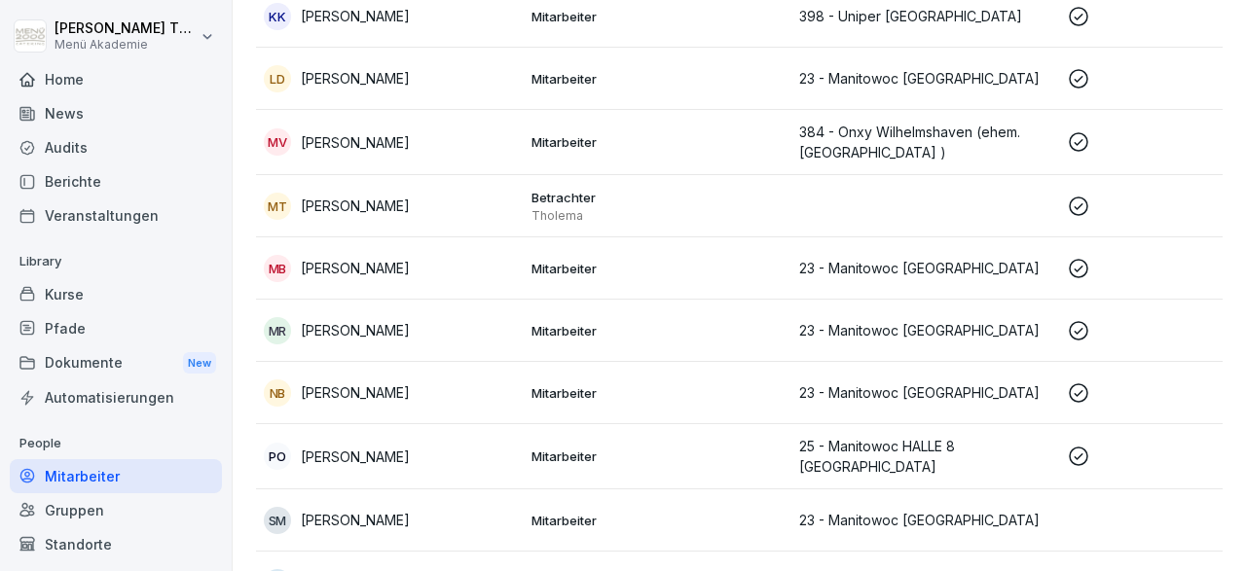
scroll to position [500, 0]
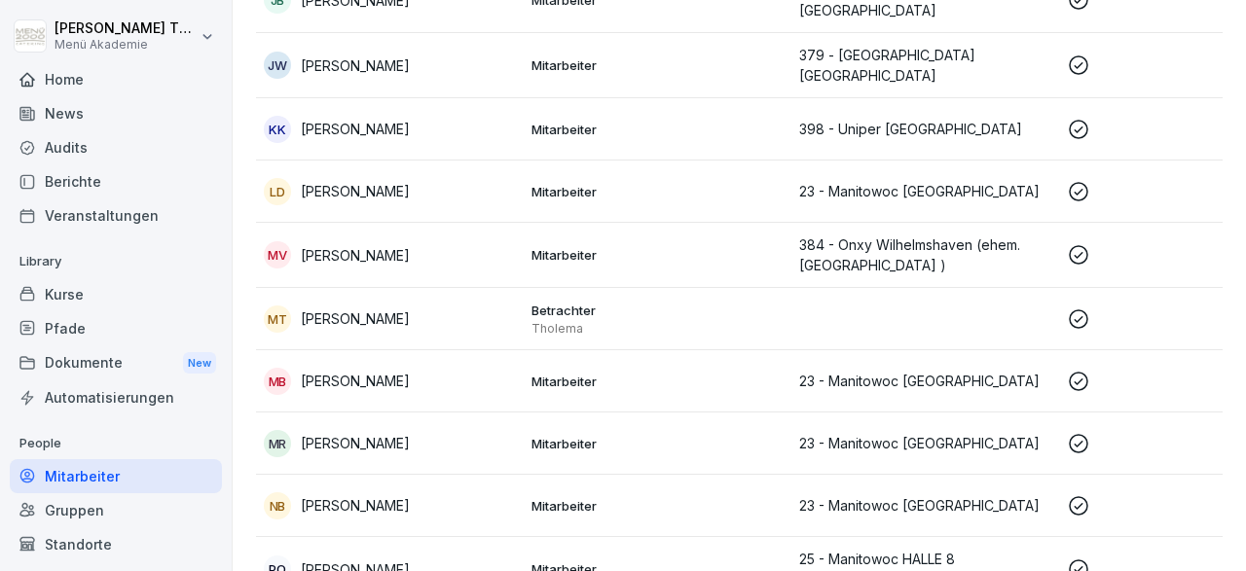
click at [850, 63] on p "379 - Greenland Wilhelmshaven" at bounding box center [925, 65] width 252 height 41
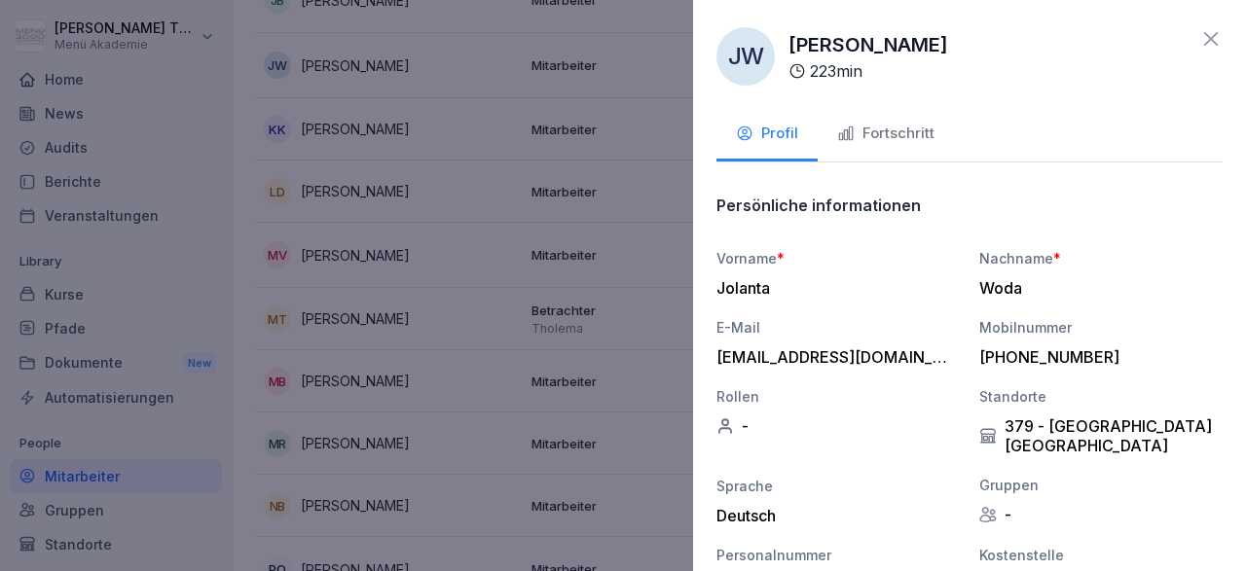
click at [673, 177] on div at bounding box center [623, 285] width 1246 height 571
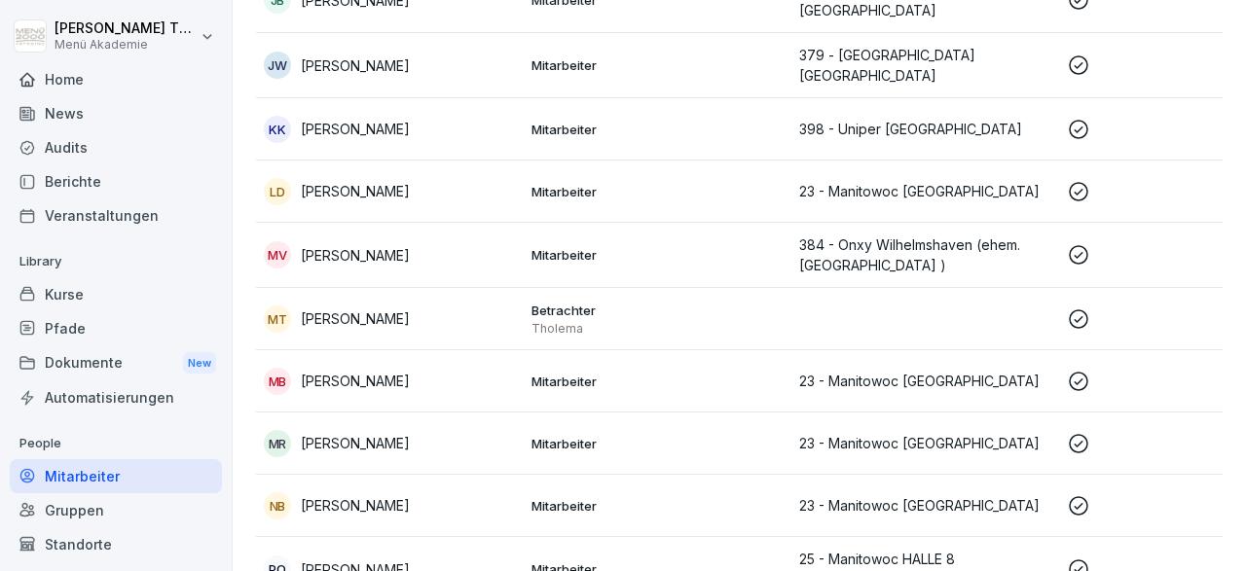
click at [846, 183] on p "23 - Manitowoc Wilhelmshaven" at bounding box center [925, 191] width 252 height 20
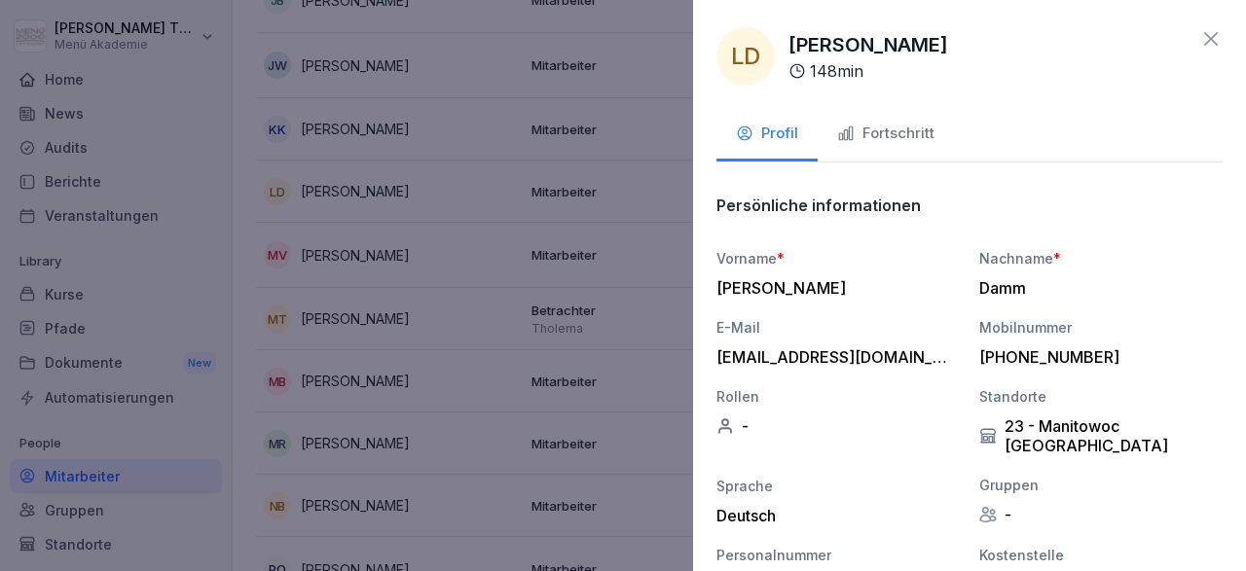
click at [653, 232] on div at bounding box center [623, 285] width 1246 height 571
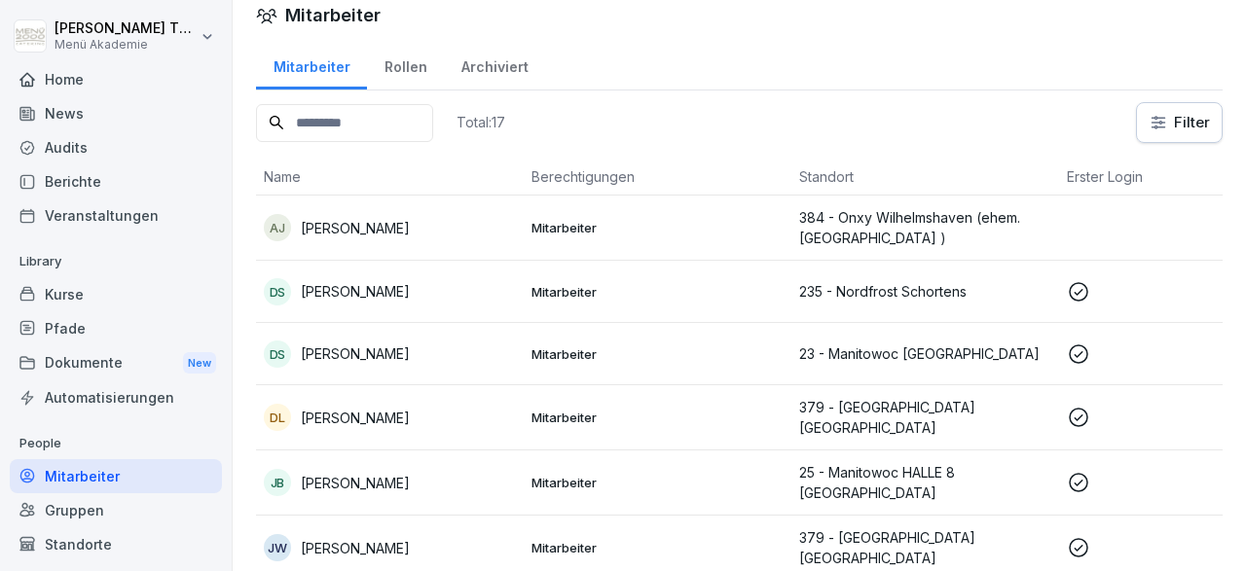
scroll to position [0, 0]
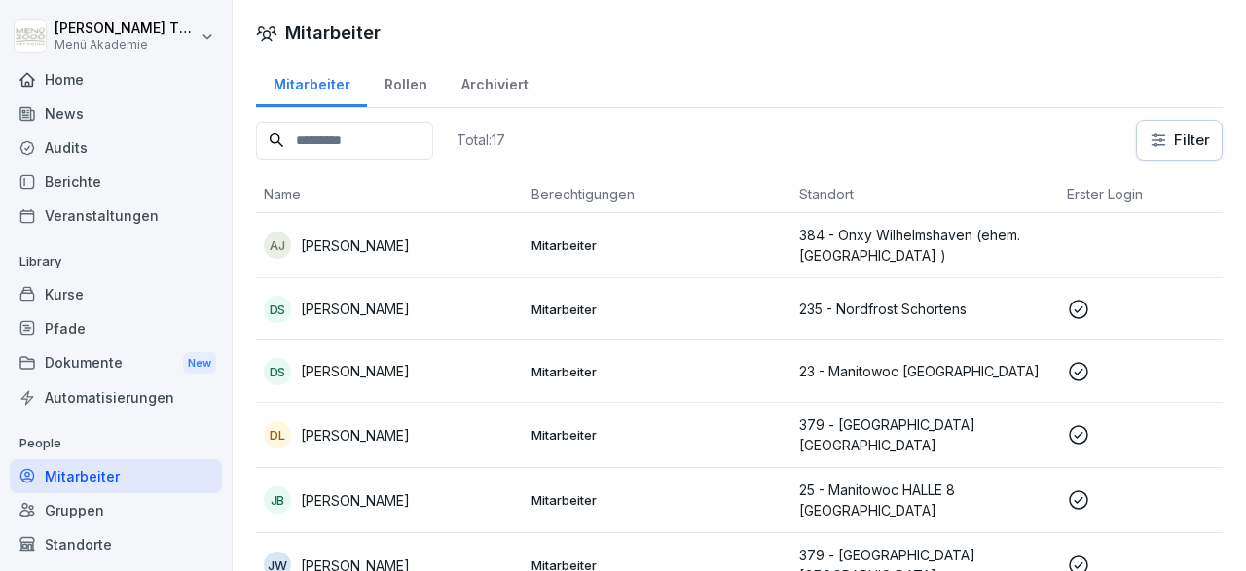
click at [857, 303] on p "235 - Nordfrost Schortens" at bounding box center [925, 309] width 252 height 20
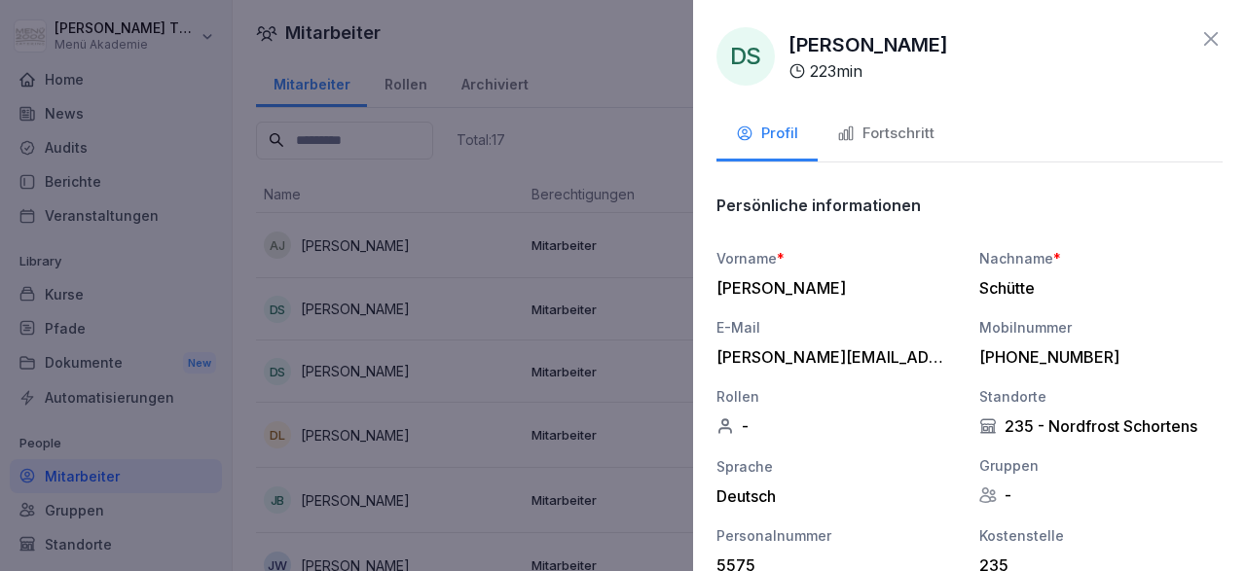
click at [663, 328] on div at bounding box center [623, 285] width 1246 height 571
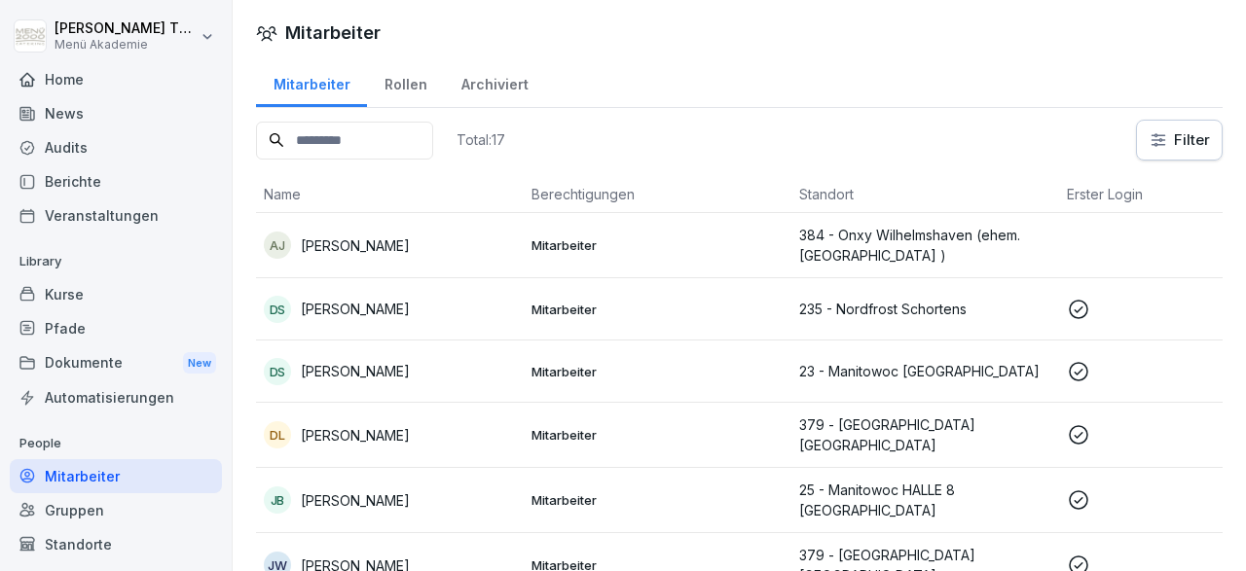
click at [857, 367] on p "23 - Manitowoc Wilhelmshaven" at bounding box center [925, 371] width 252 height 20
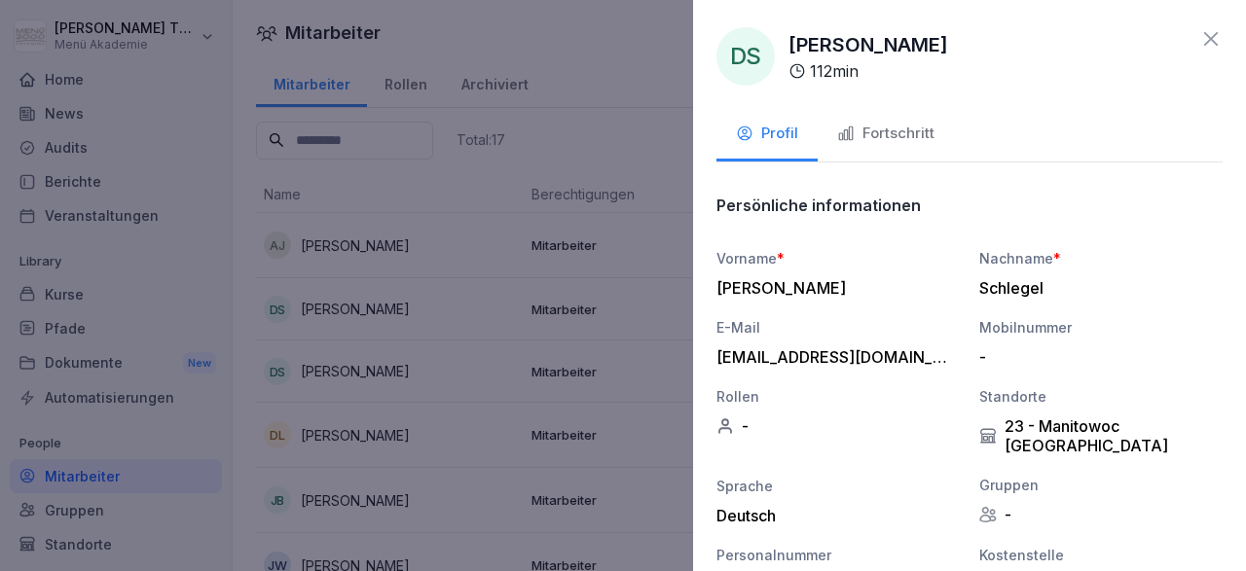
click at [667, 352] on div at bounding box center [623, 285] width 1246 height 571
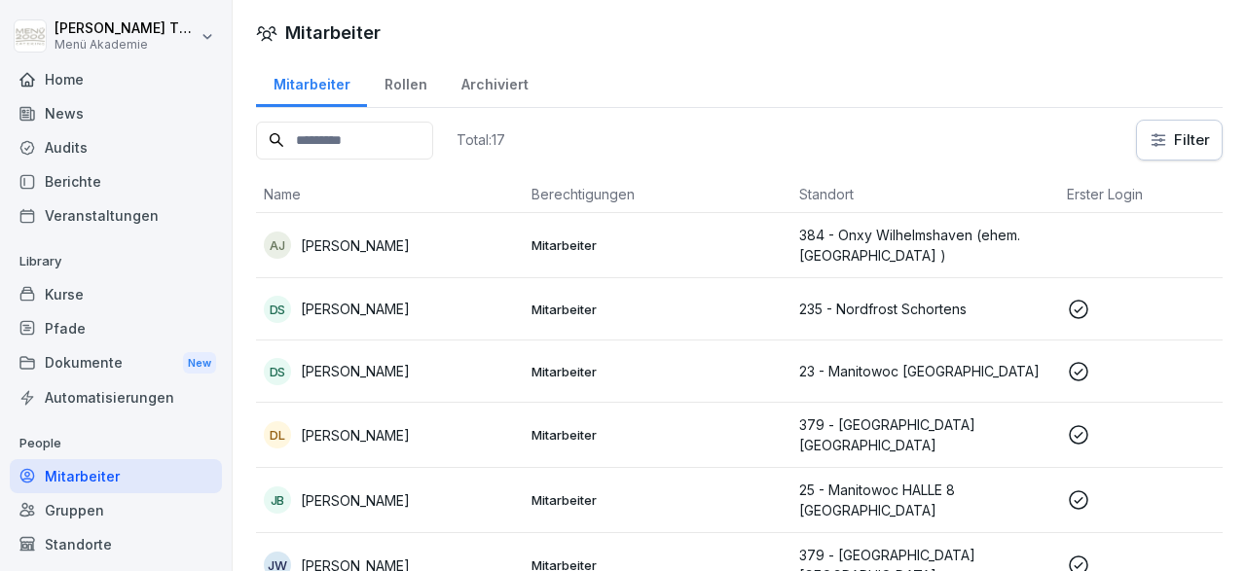
click at [828, 432] on p "379 - Greenland Wilhelmshaven" at bounding box center [925, 435] width 252 height 41
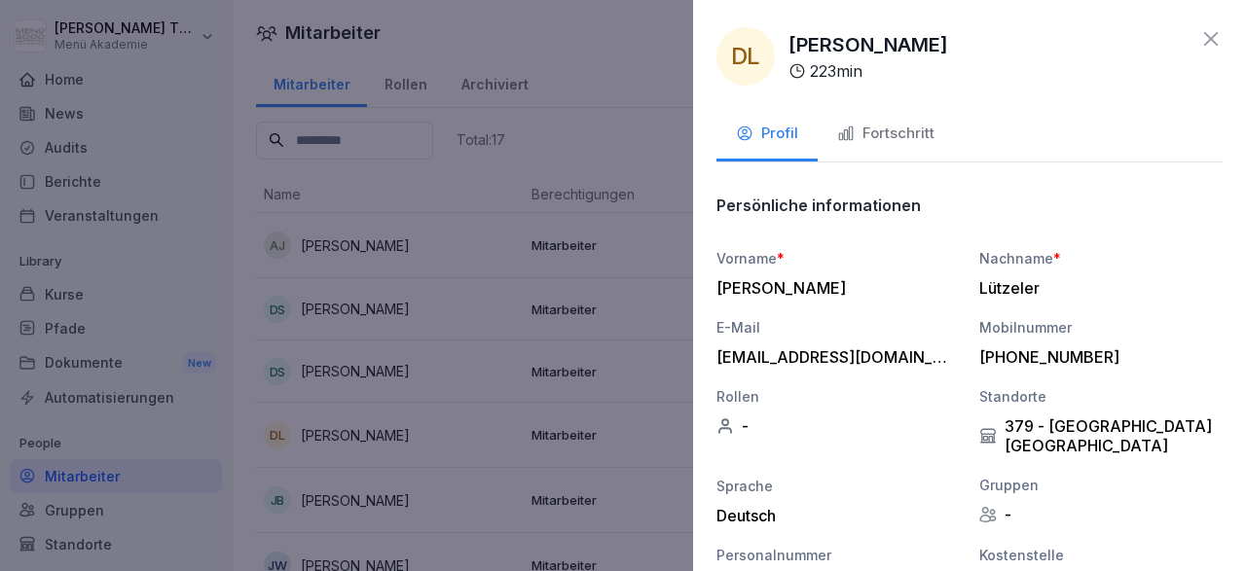
click at [683, 434] on div at bounding box center [623, 285] width 1246 height 571
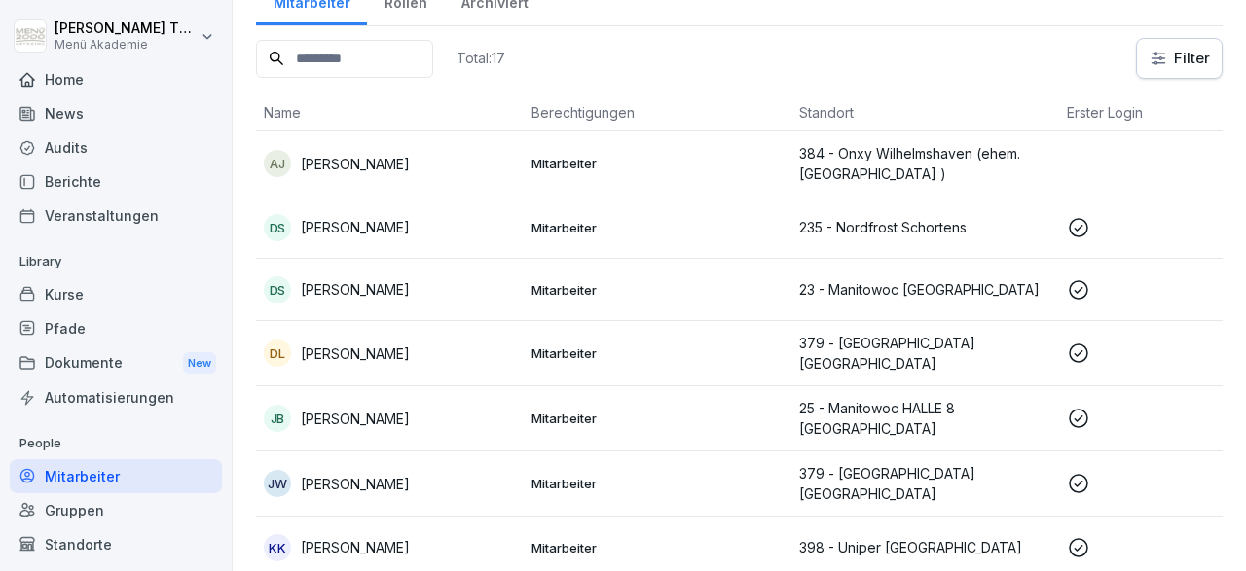
scroll to position [113, 0]
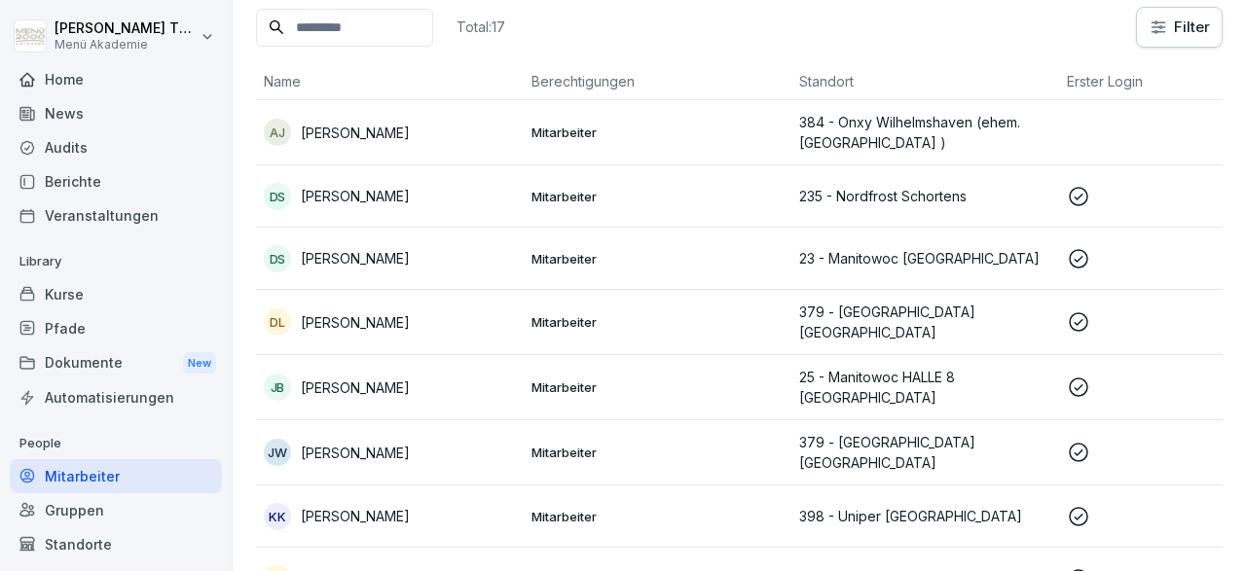
click at [831, 388] on p "25 - Manitowoc HALLE 8 Wilhelmshaven" at bounding box center [925, 387] width 252 height 41
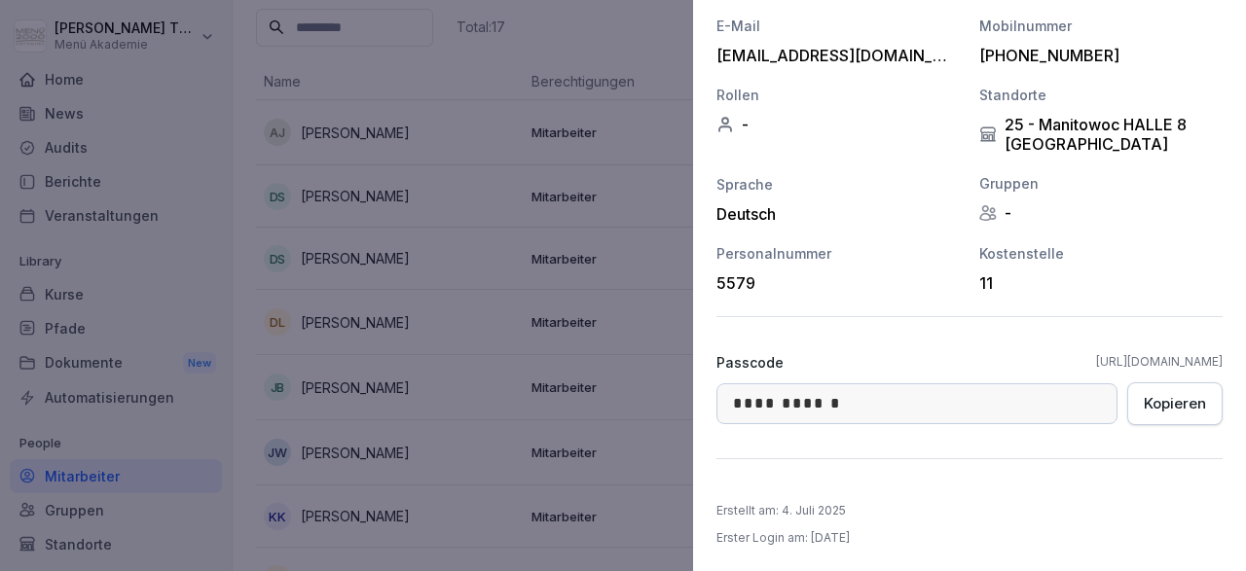
scroll to position [0, 0]
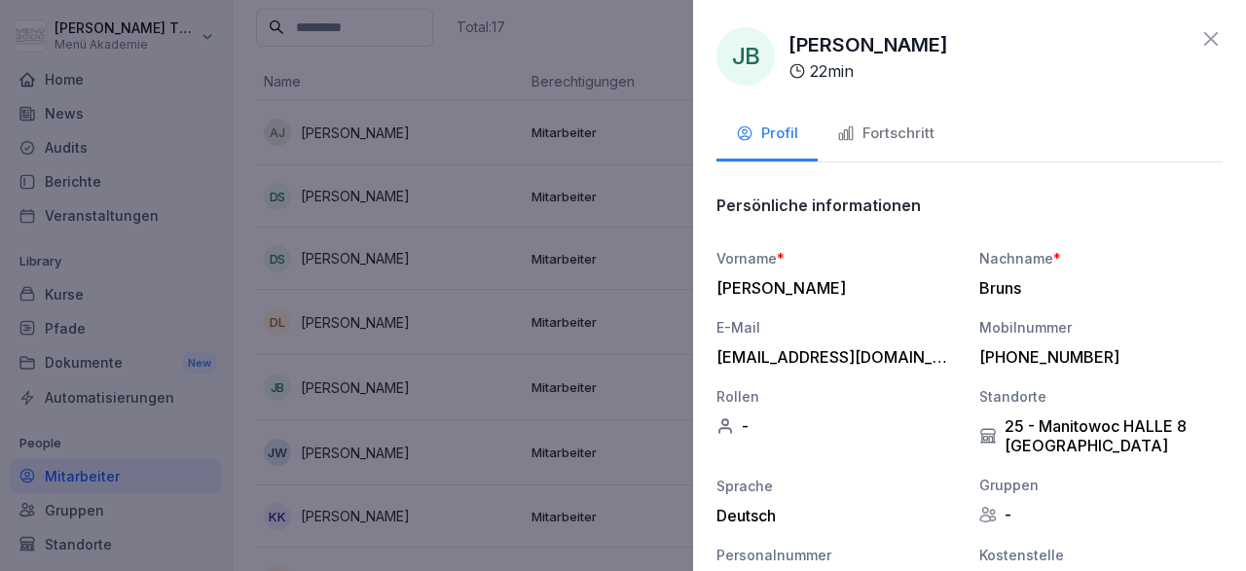
click at [881, 129] on div "Fortschritt" at bounding box center [885, 134] width 97 height 22
